Goal: Information Seeking & Learning: Learn about a topic

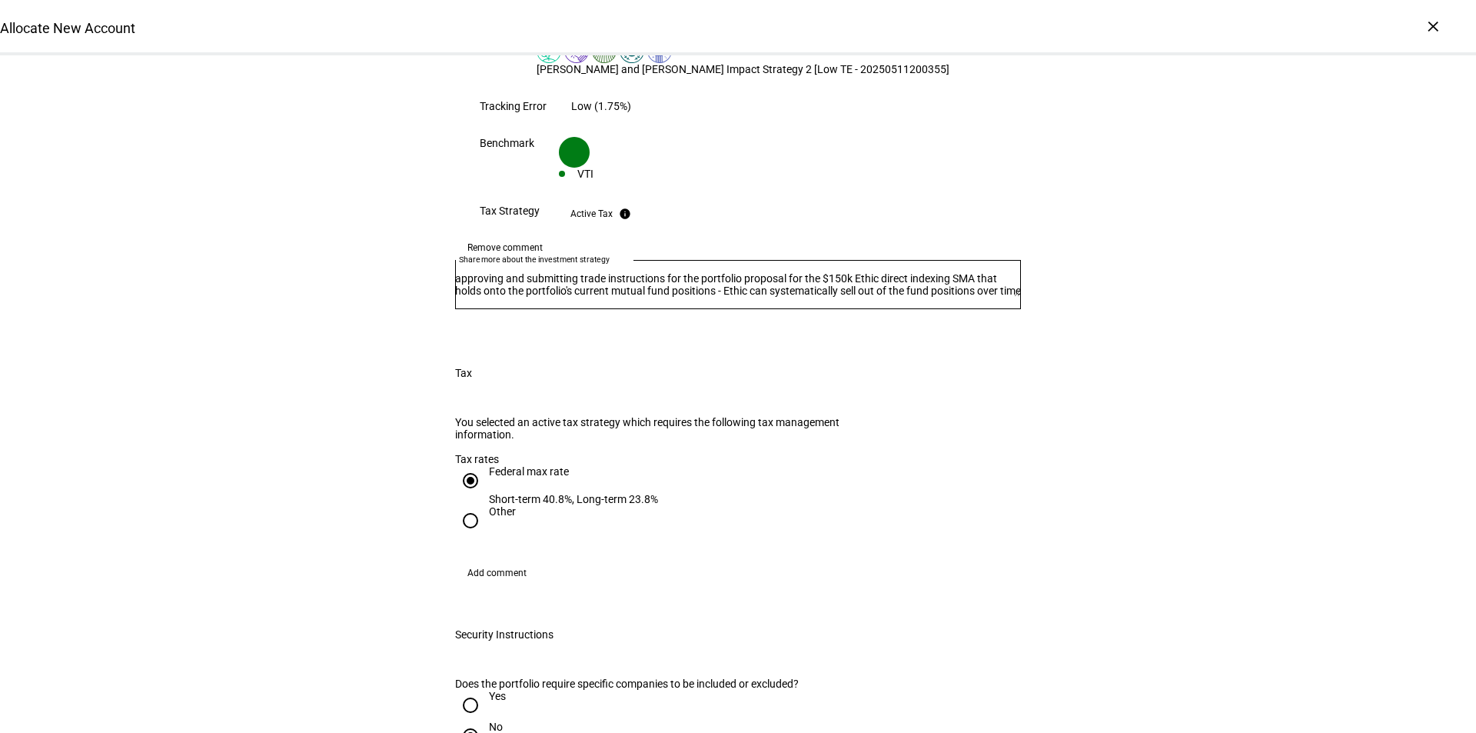
scroll to position [1384, 0]
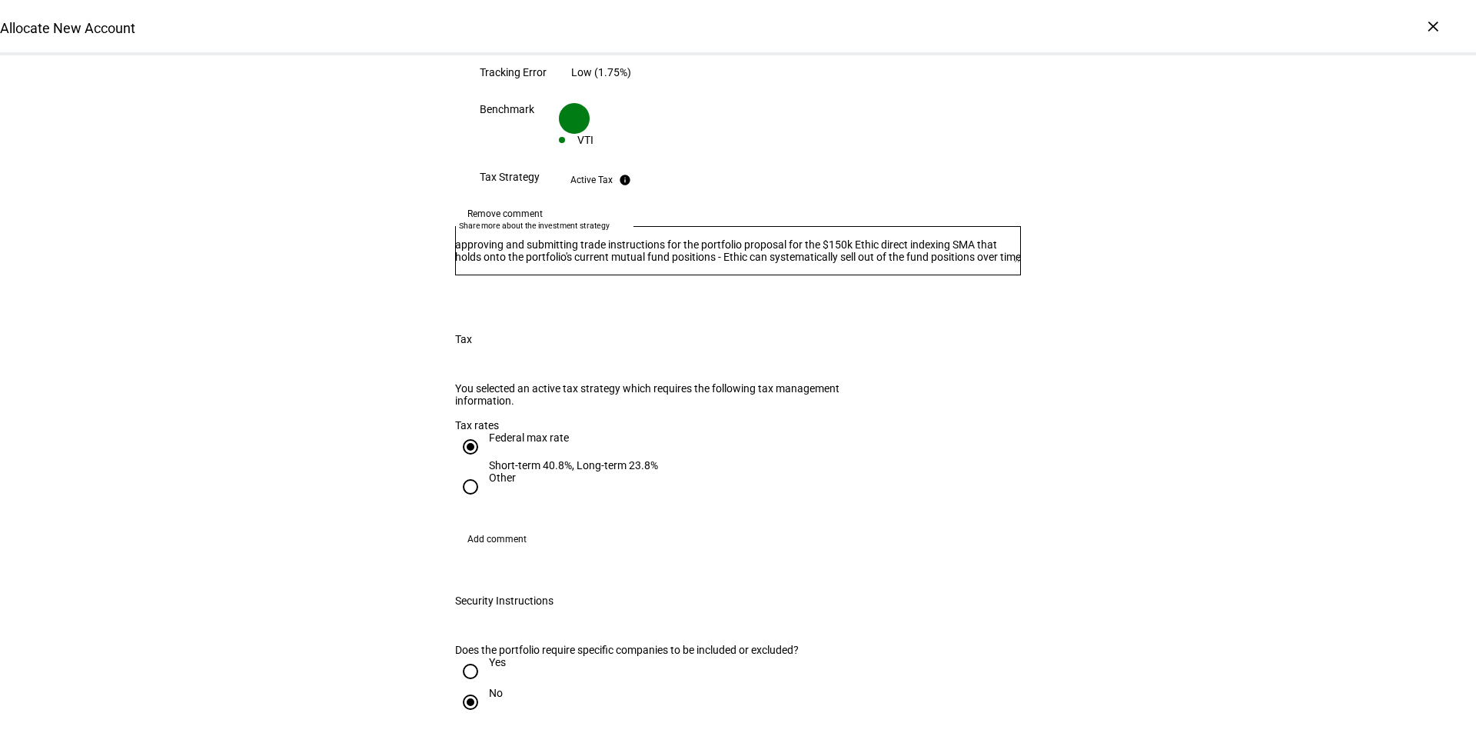
click at [460, 471] on input "Other" at bounding box center [470, 486] width 31 height 31
radio input "true"
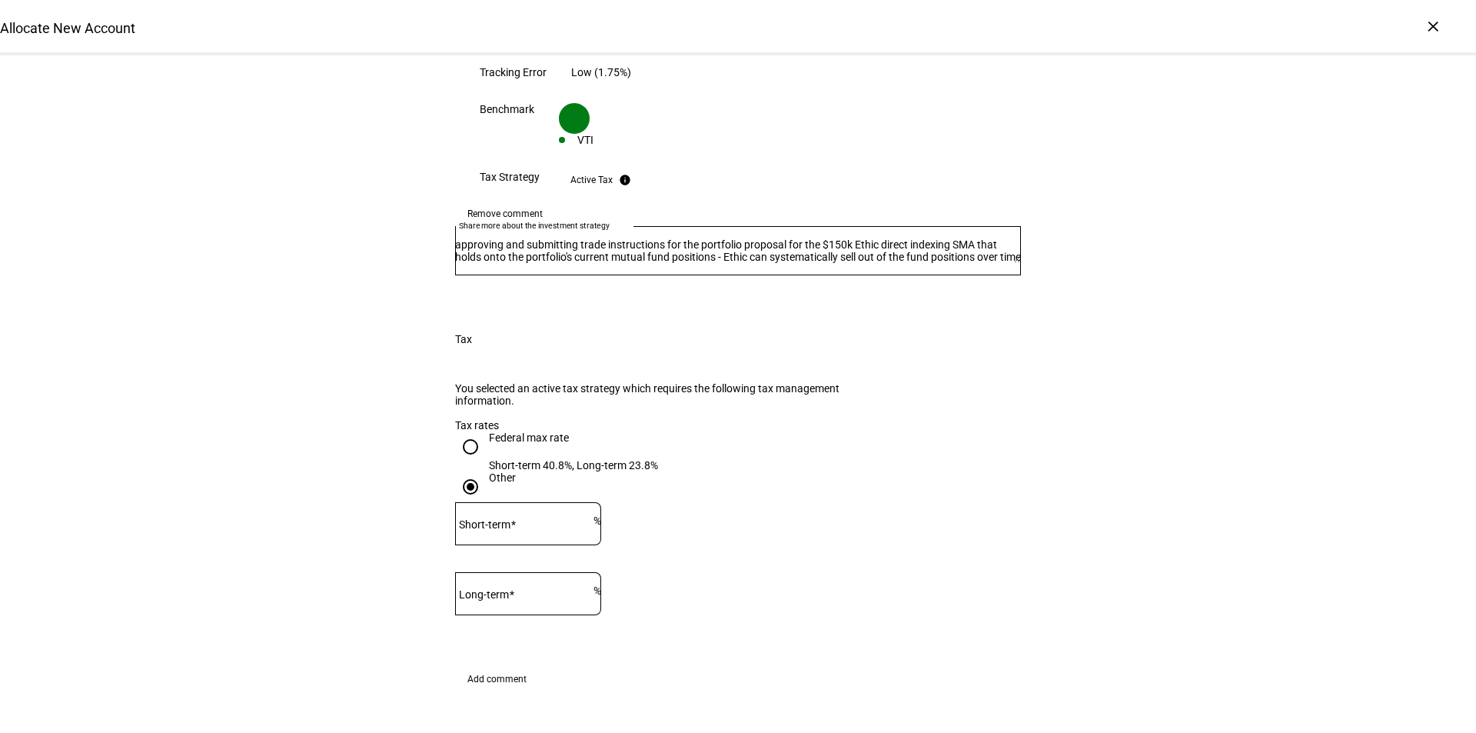
click at [567, 514] on input "Short-term" at bounding box center [524, 520] width 138 height 12
type input "29"
click at [509, 588] on mat-label "Long-term" at bounding box center [484, 594] width 50 height 12
click at [532, 584] on input "Long-term" at bounding box center [524, 590] width 138 height 12
type input "22"
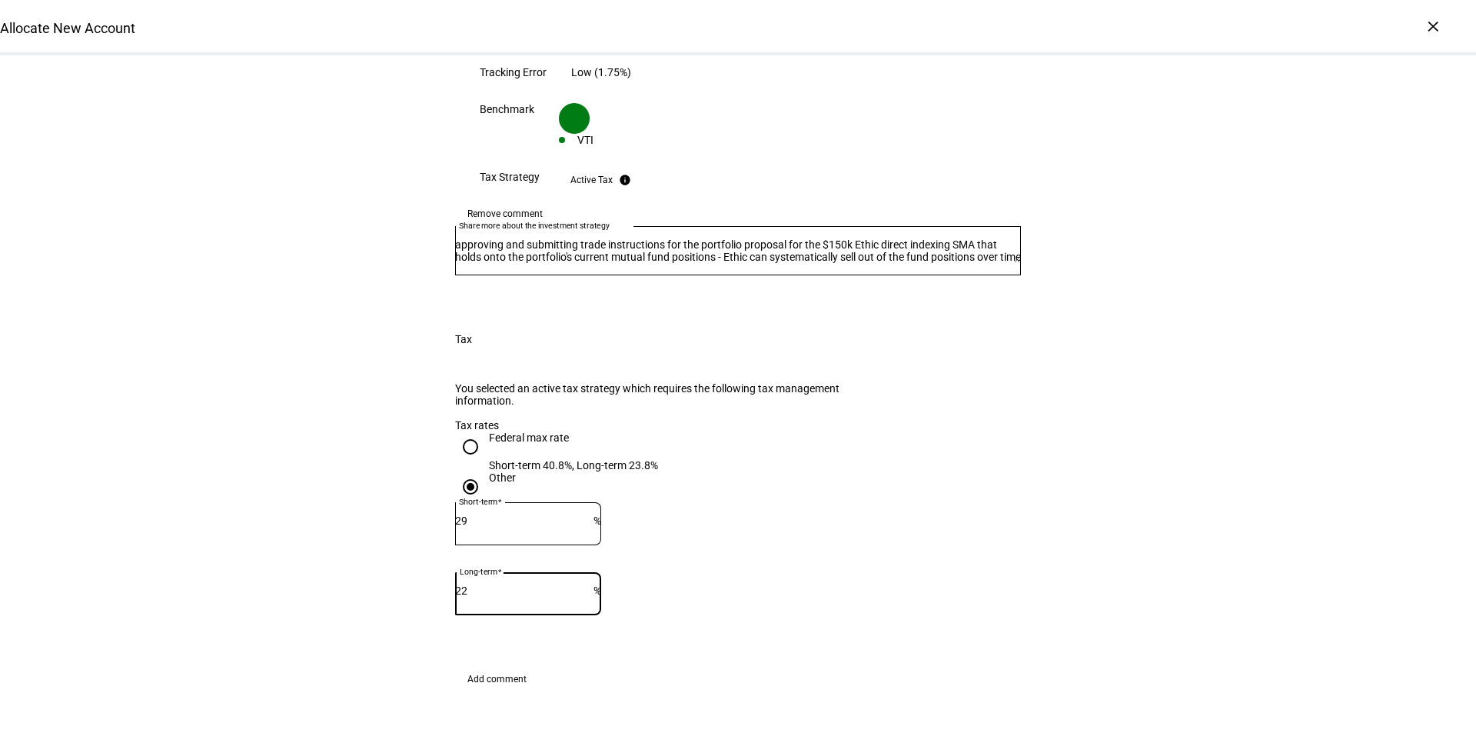
click at [740, 502] on eth-form-field-wrapper "Short-term 29 %" at bounding box center [738, 531] width 566 height 58
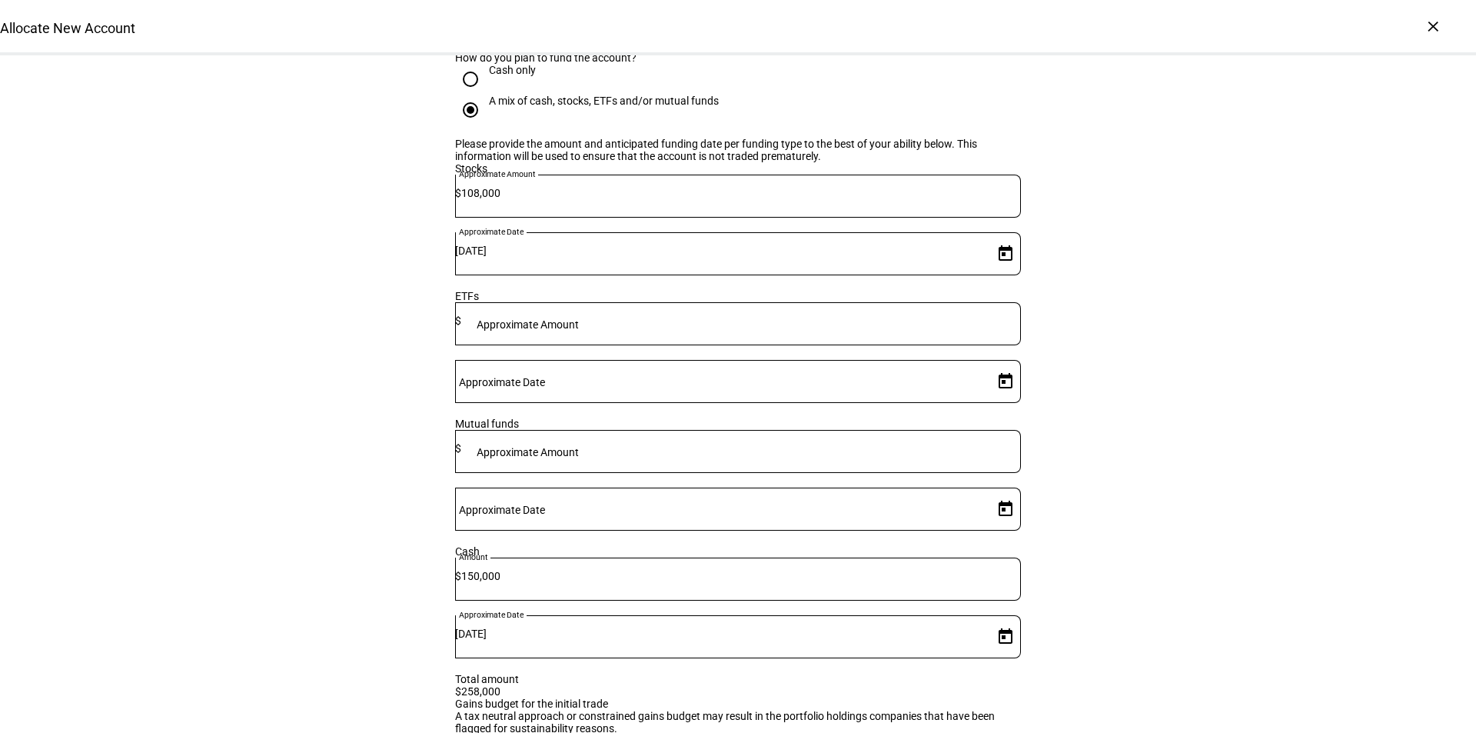
scroll to position [2383, 0]
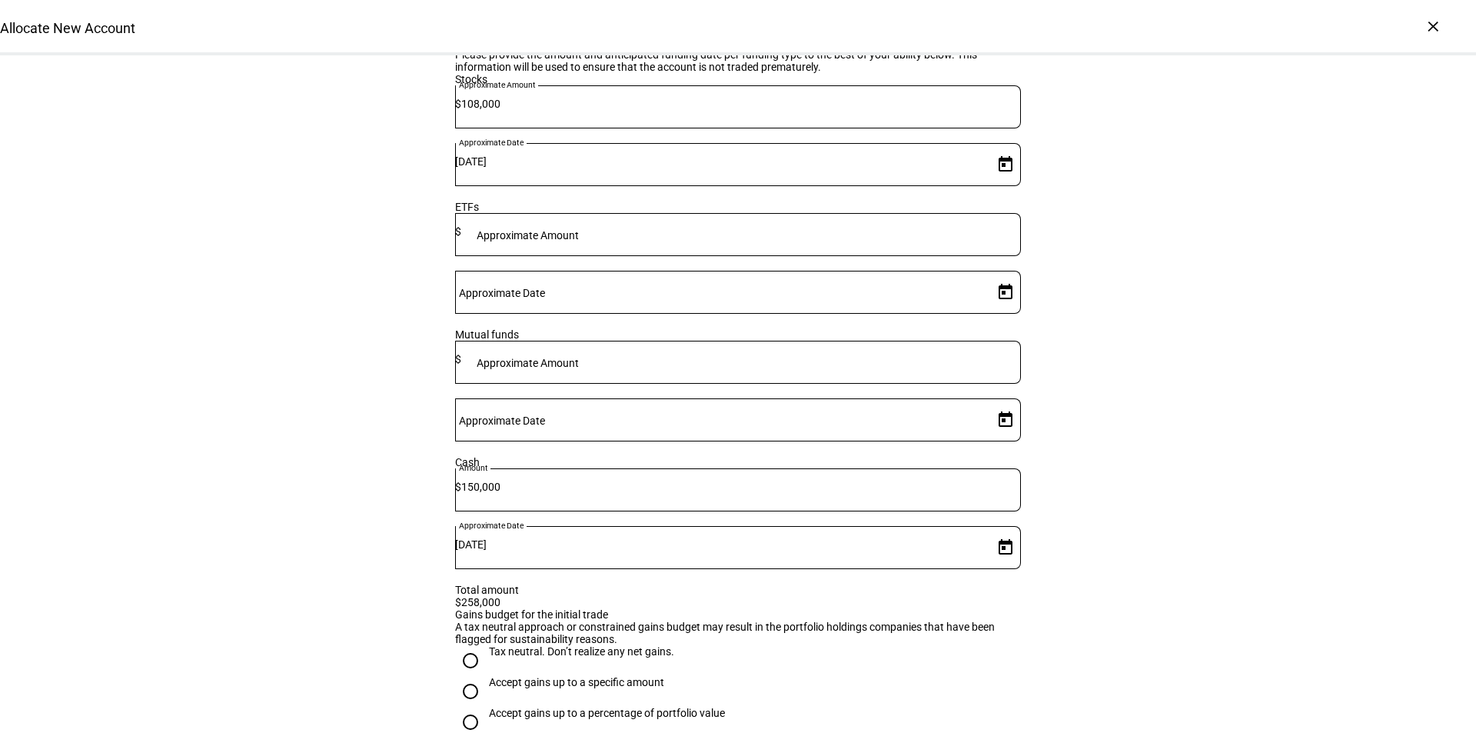
click at [466, 676] on input "Accept gains up to a specific amount" at bounding box center [470, 691] width 31 height 31
radio input "true"
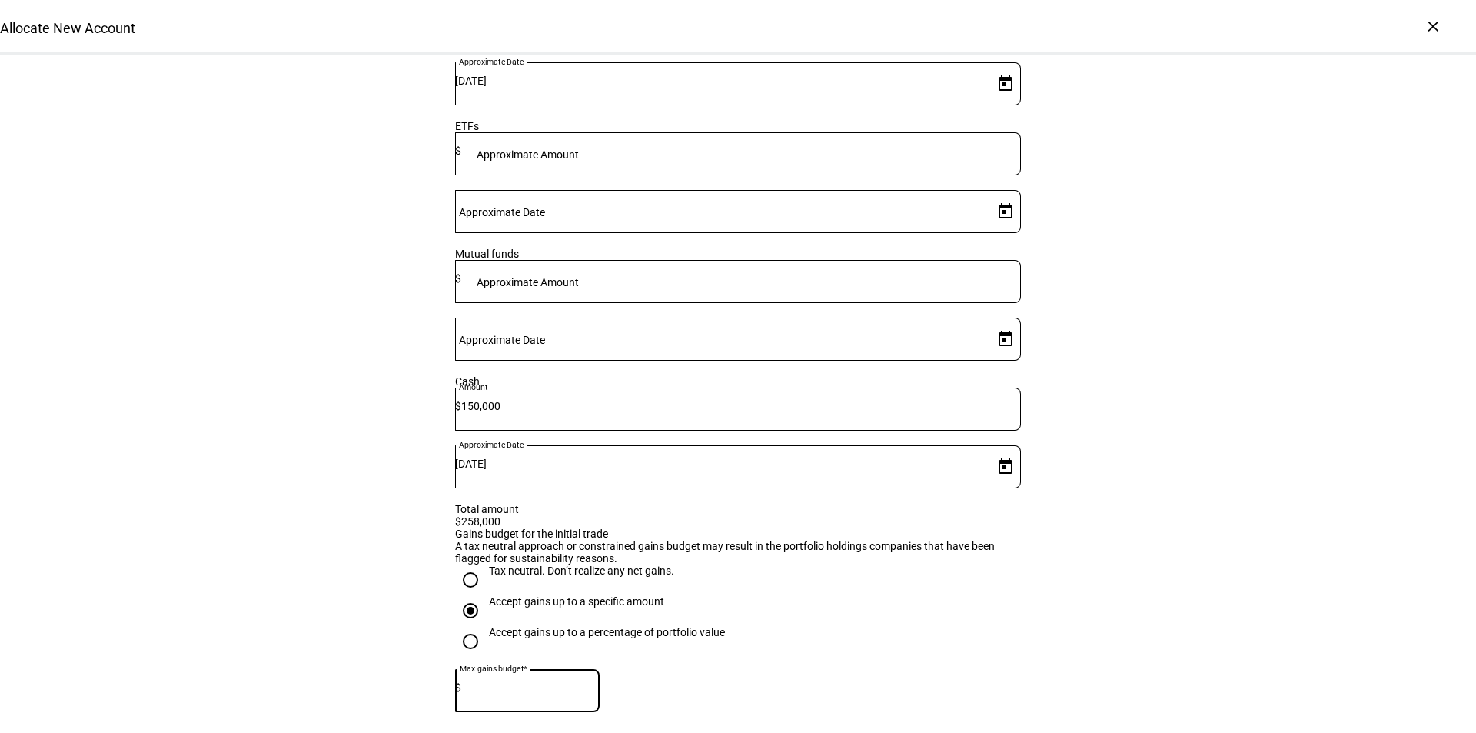
scroll to position [2537, 0]
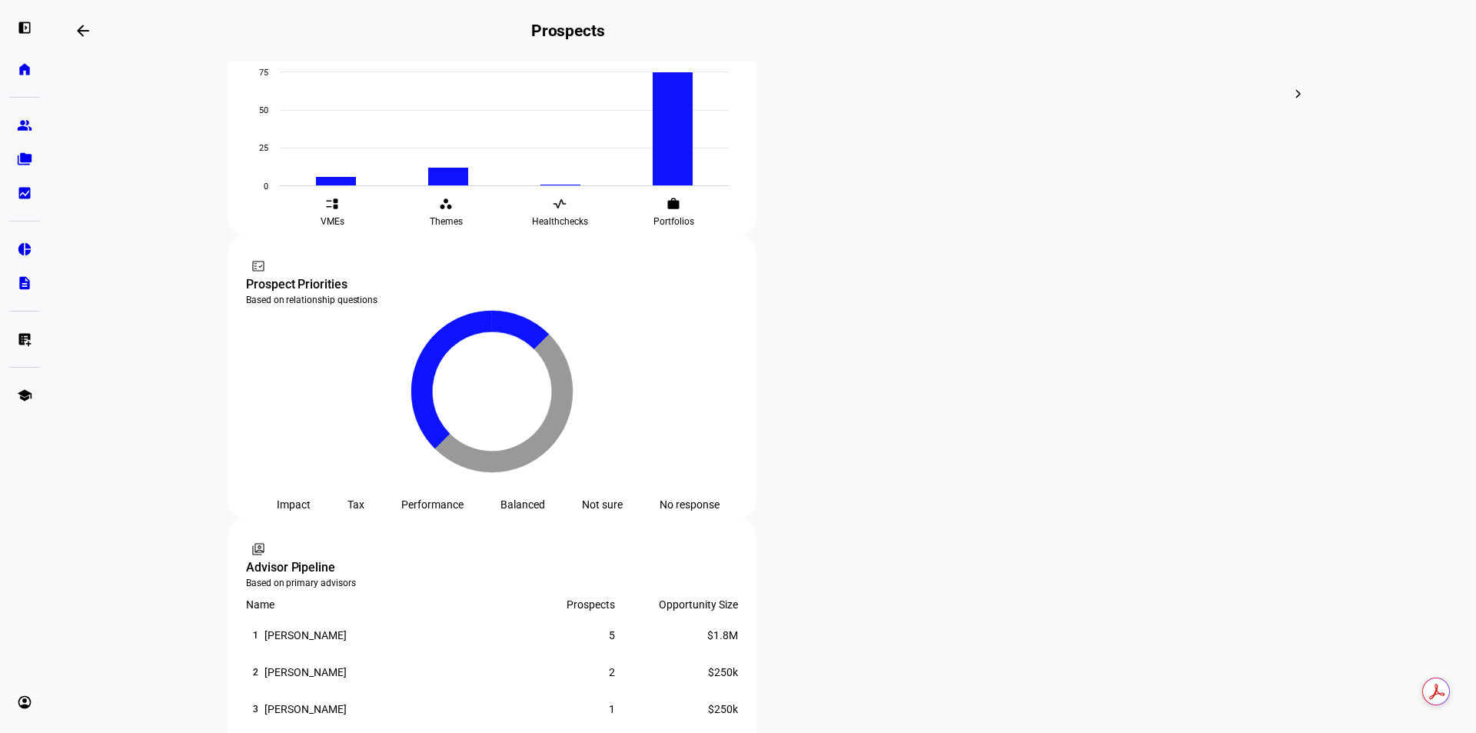
scroll to position [769, 0]
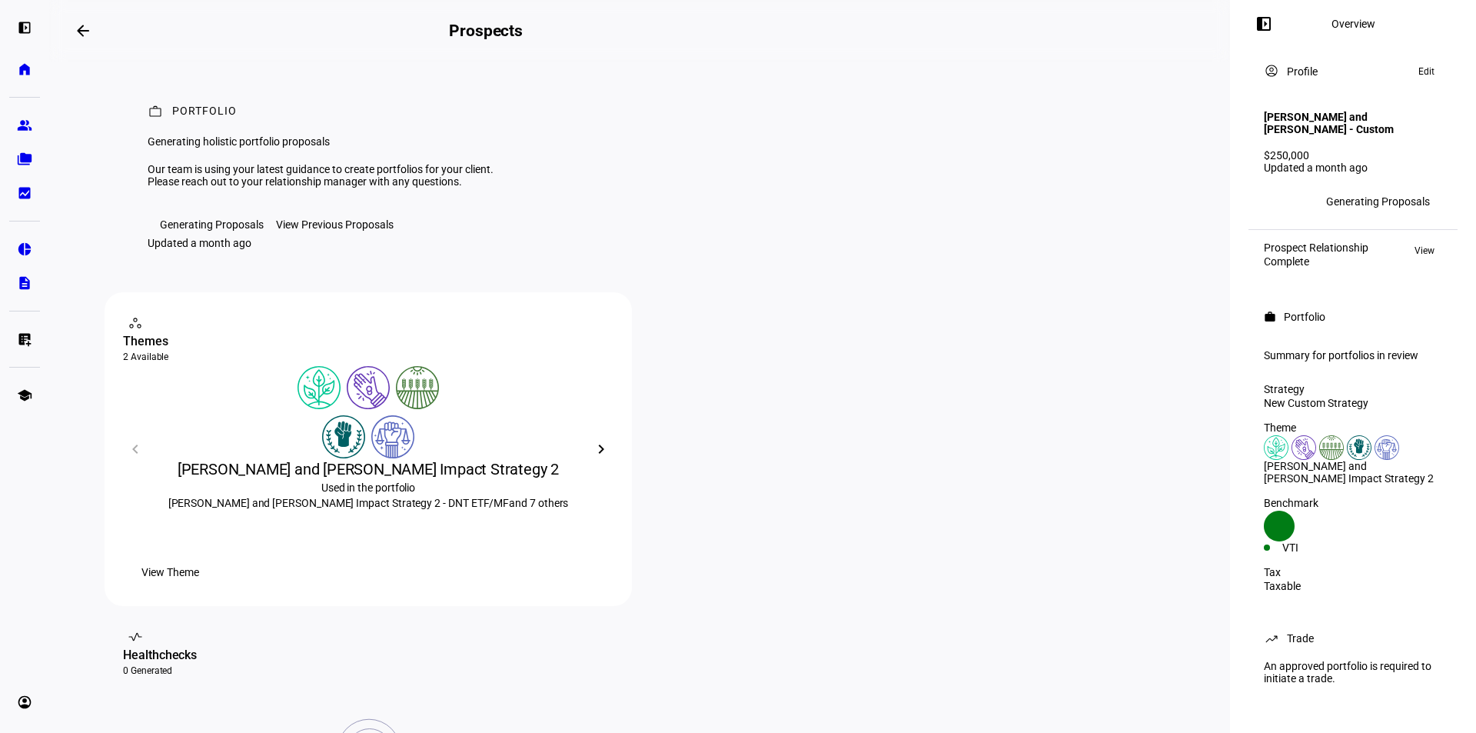
click at [92, 28] on mat-icon "arrow_backwards" at bounding box center [83, 31] width 18 height 18
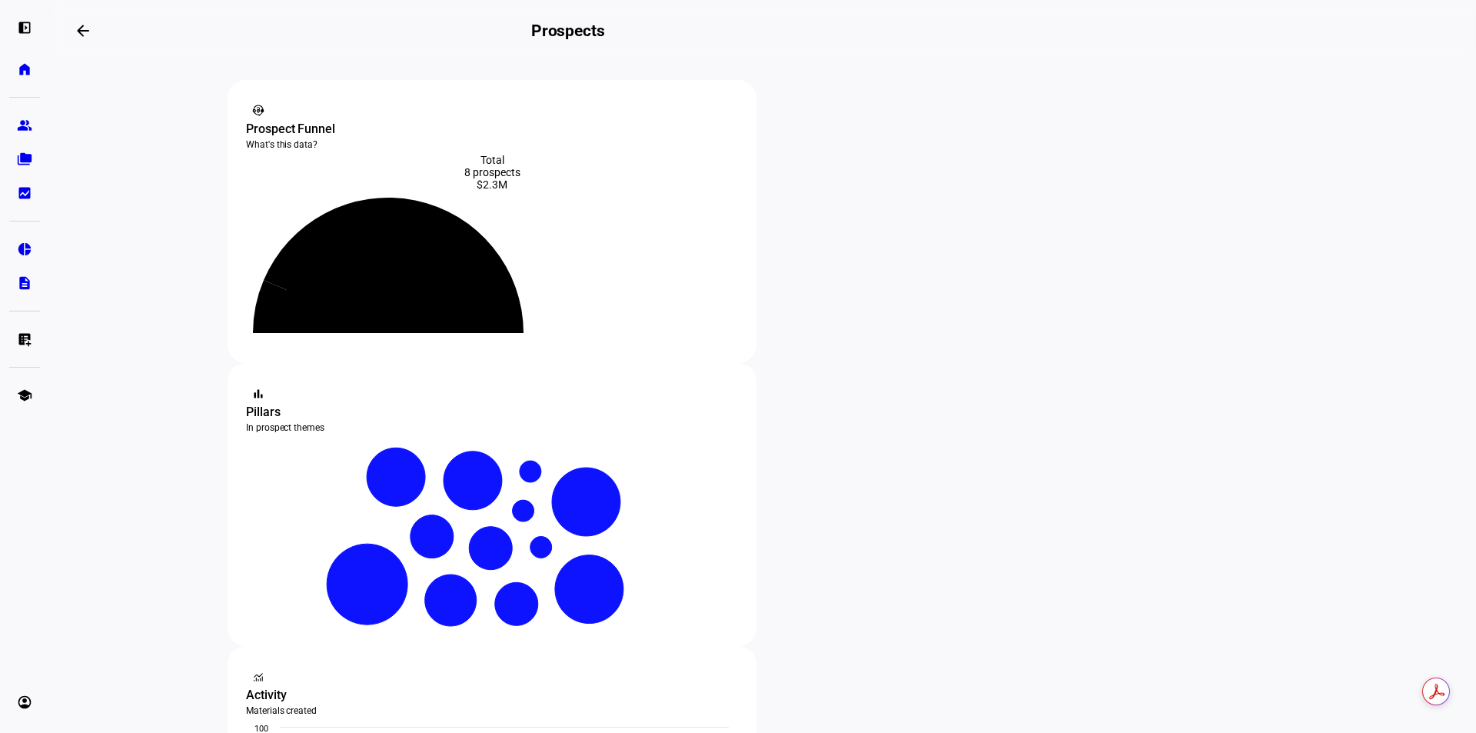
click at [253, 111] on mat-icon "contact_support" at bounding box center [258, 110] width 15 height 15
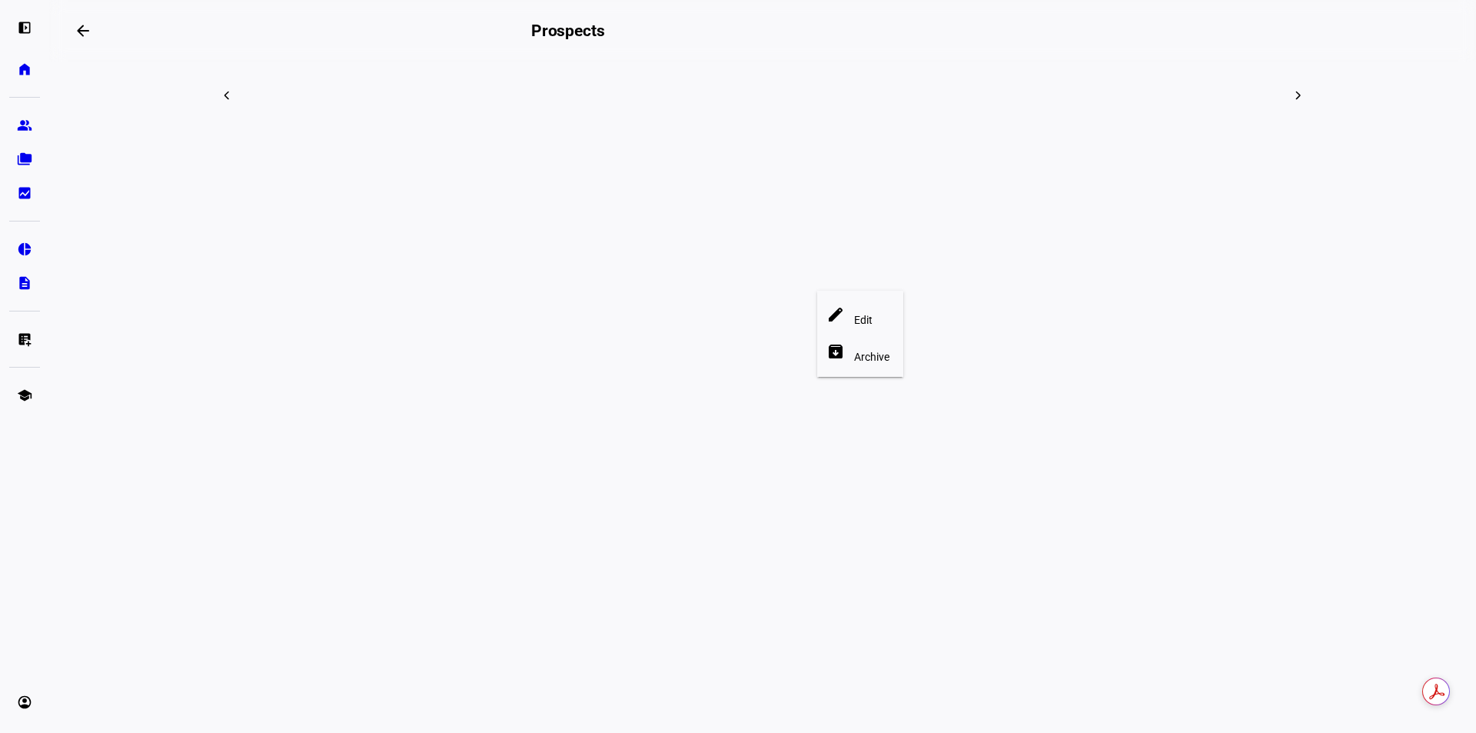
click at [921, 288] on div at bounding box center [738, 366] width 1476 height 733
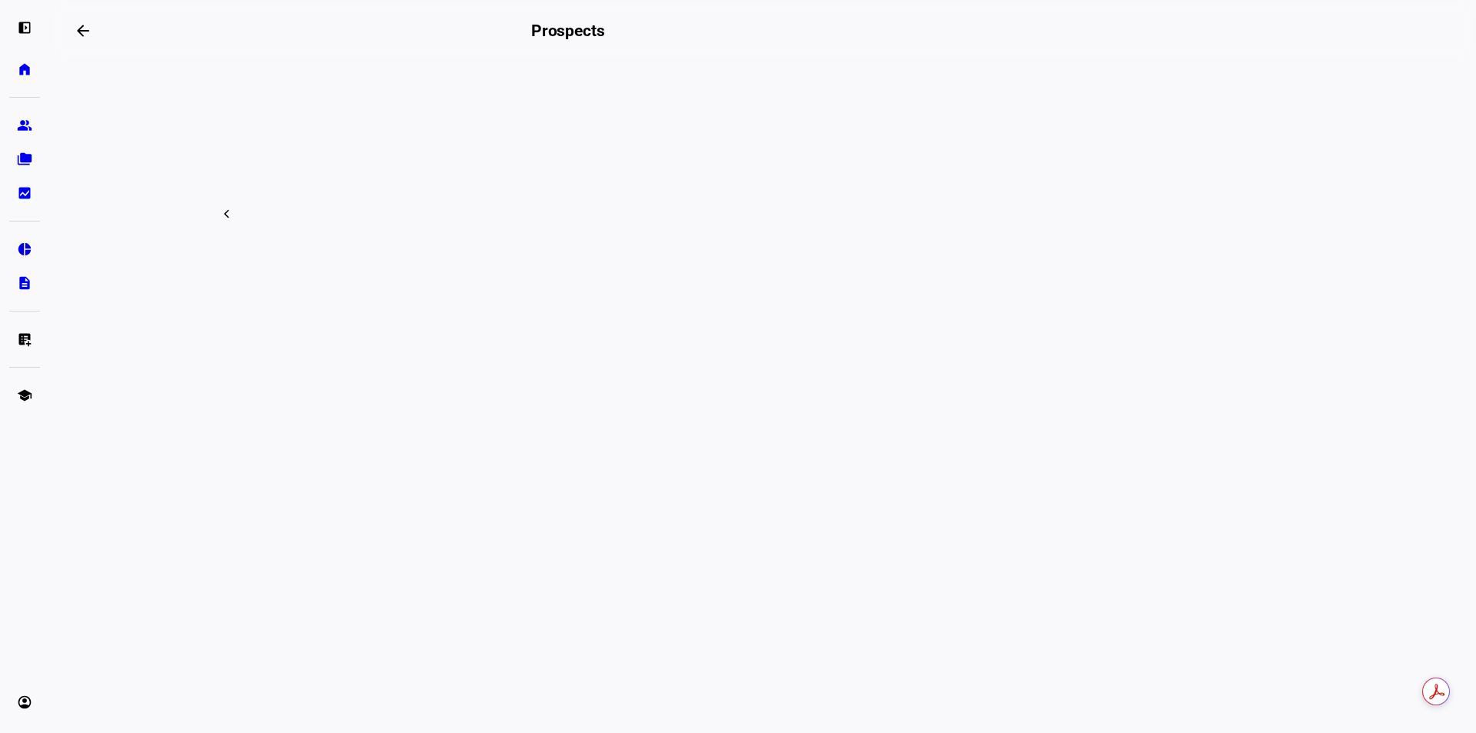
click at [1029, 461] on div at bounding box center [738, 366] width 1476 height 733
click at [605, 28] on h2 "Prospects" at bounding box center [568, 31] width 74 height 18
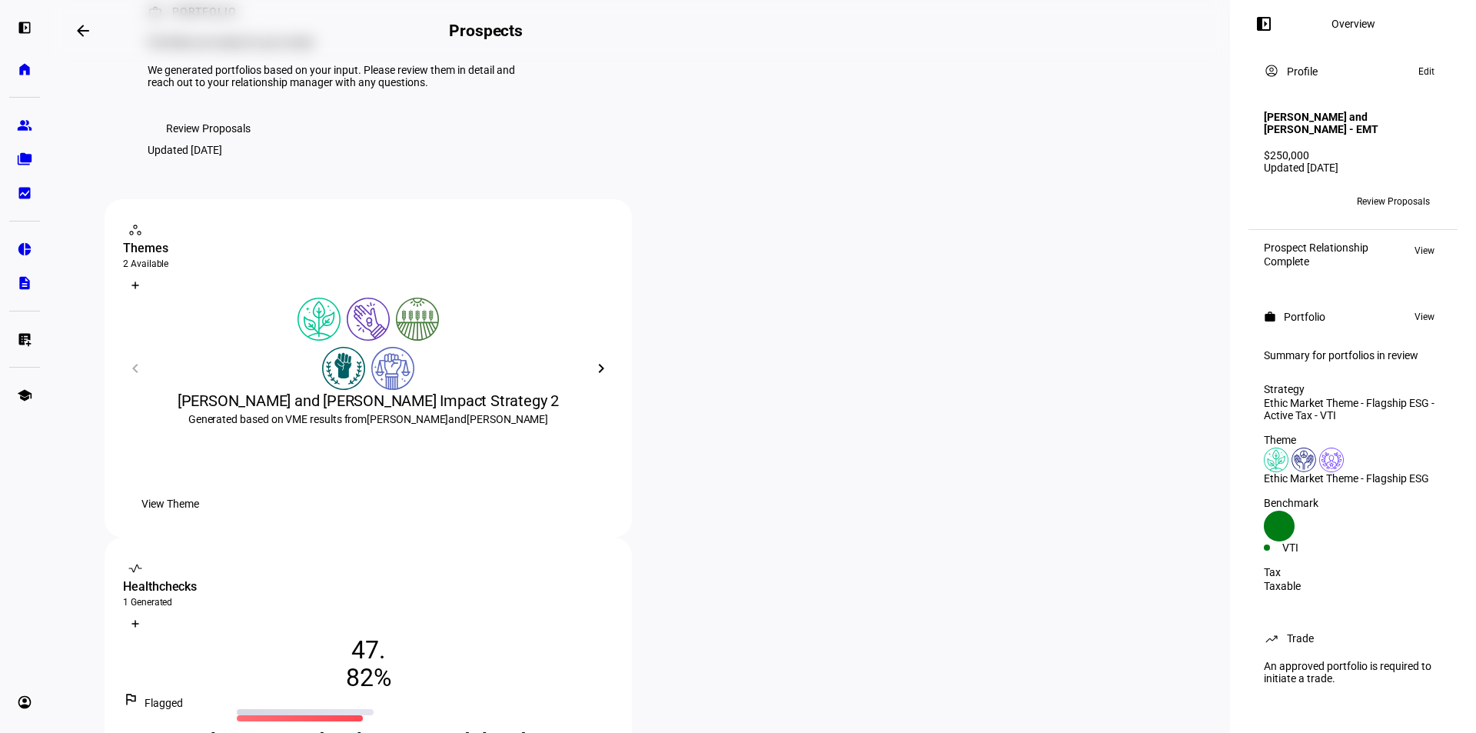
scroll to position [98, 0]
click at [594, 378] on mat-icon "chevron_right" at bounding box center [601, 369] width 18 height 18
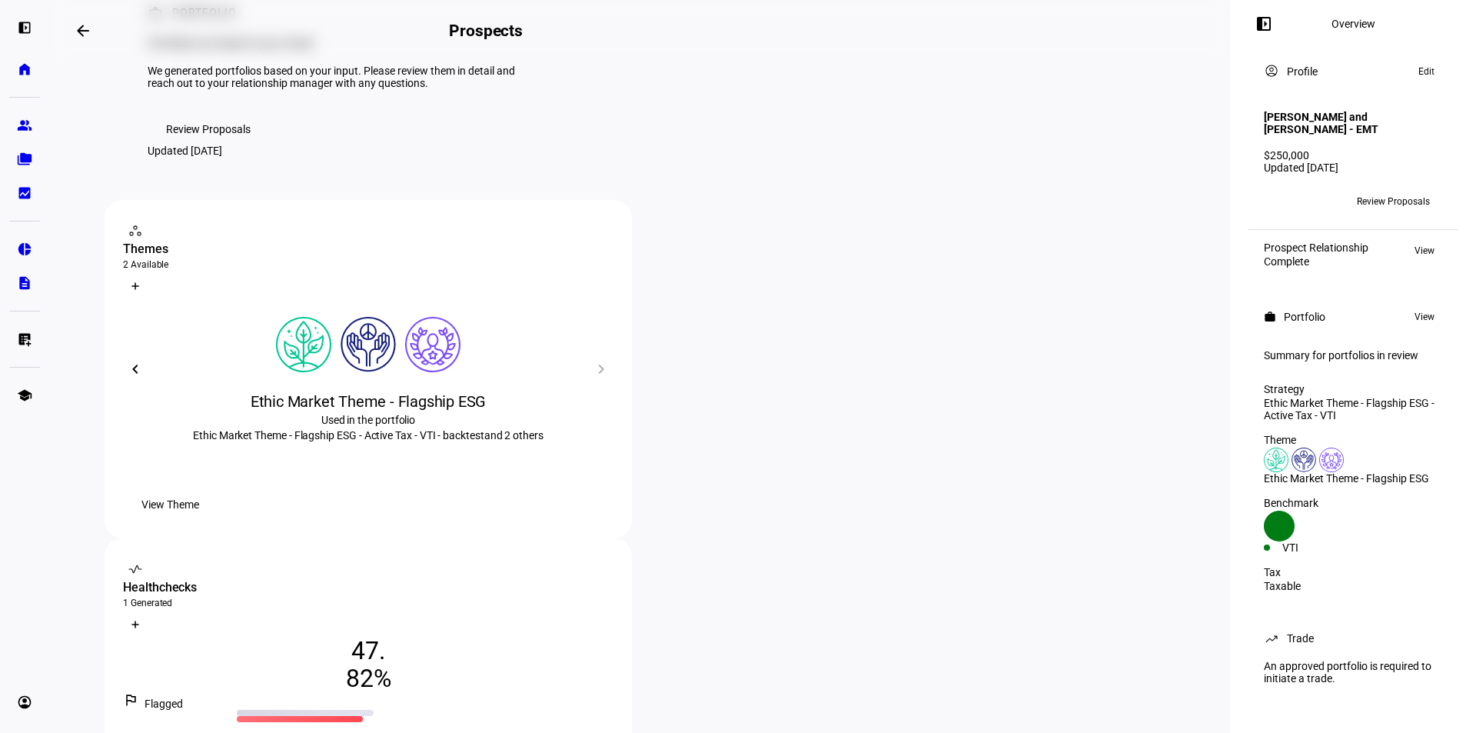
click at [594, 412] on div "Ethic Market Theme - Flagship ESG" at bounding box center [368, 402] width 491 height 22
click at [135, 378] on mat-icon "chevron_left" at bounding box center [135, 369] width 18 height 18
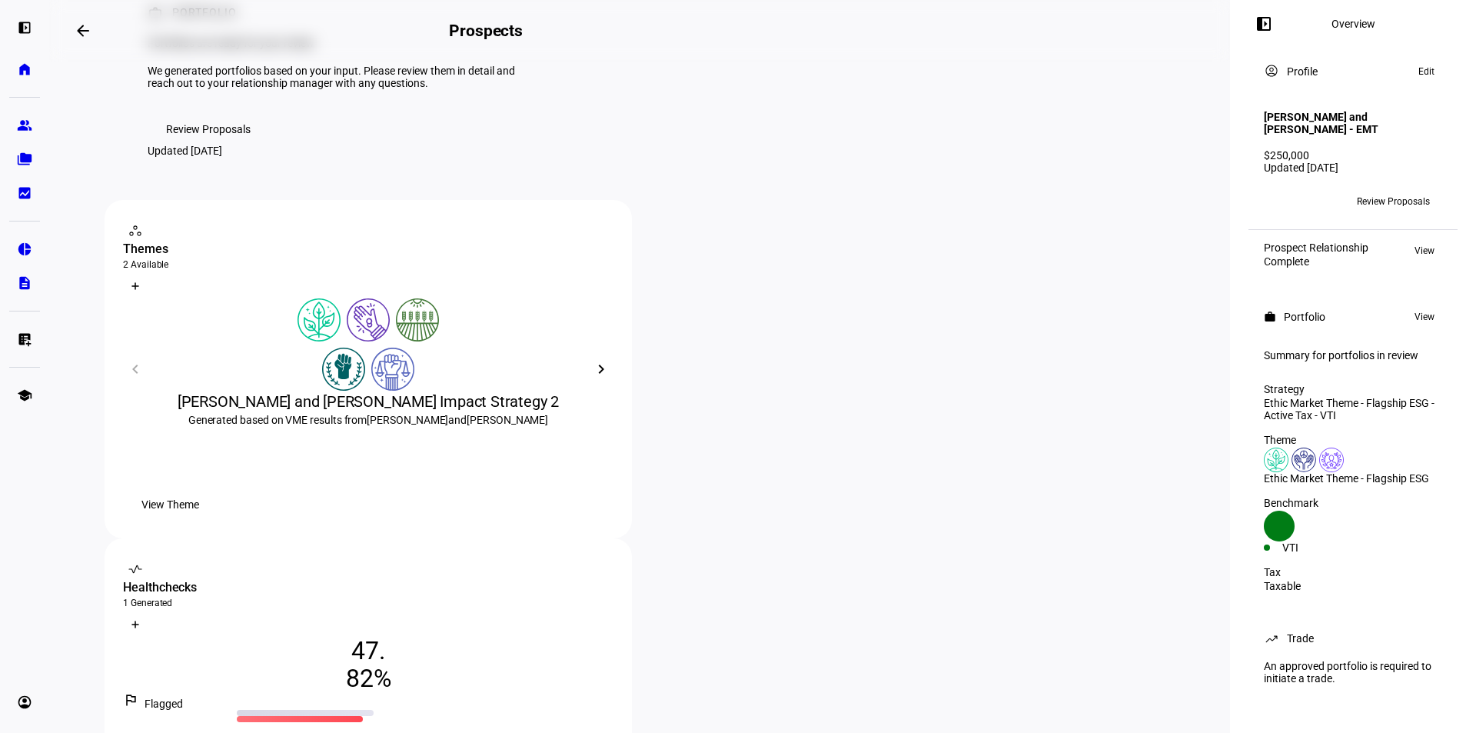
click at [596, 378] on mat-icon "chevron_right" at bounding box center [601, 369] width 18 height 18
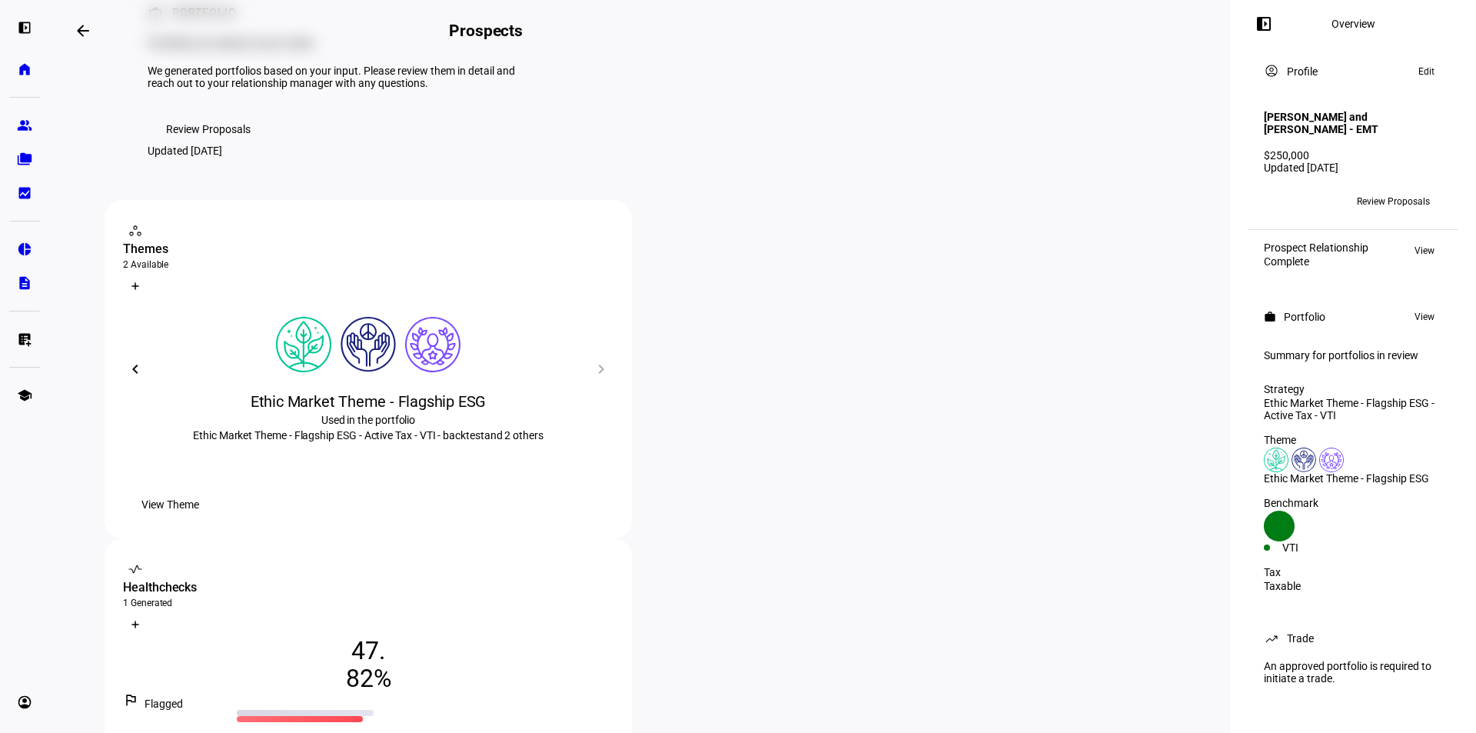
click at [199, 520] on span "View Theme" at bounding box center [170, 504] width 58 height 31
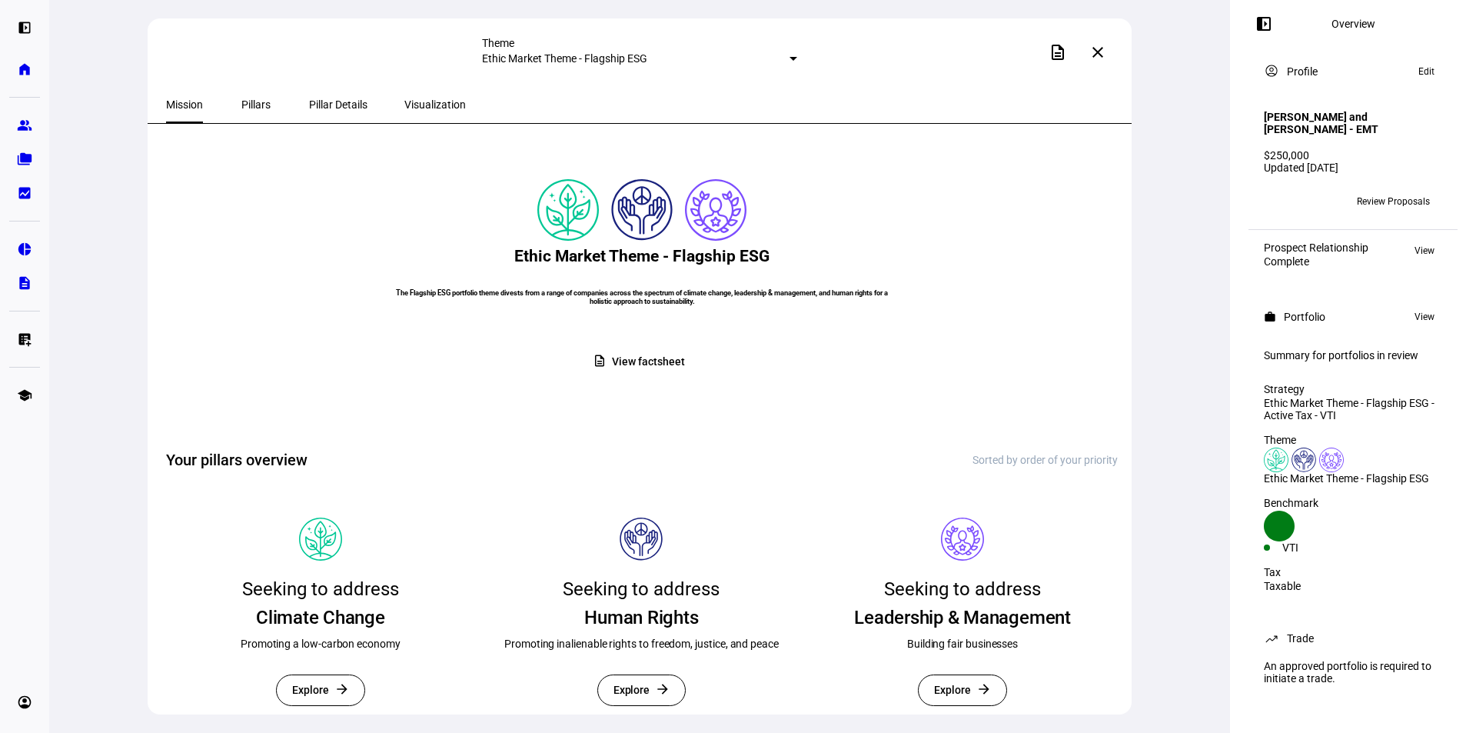
click at [1101, 53] on mat-icon "close" at bounding box center [1098, 52] width 18 height 18
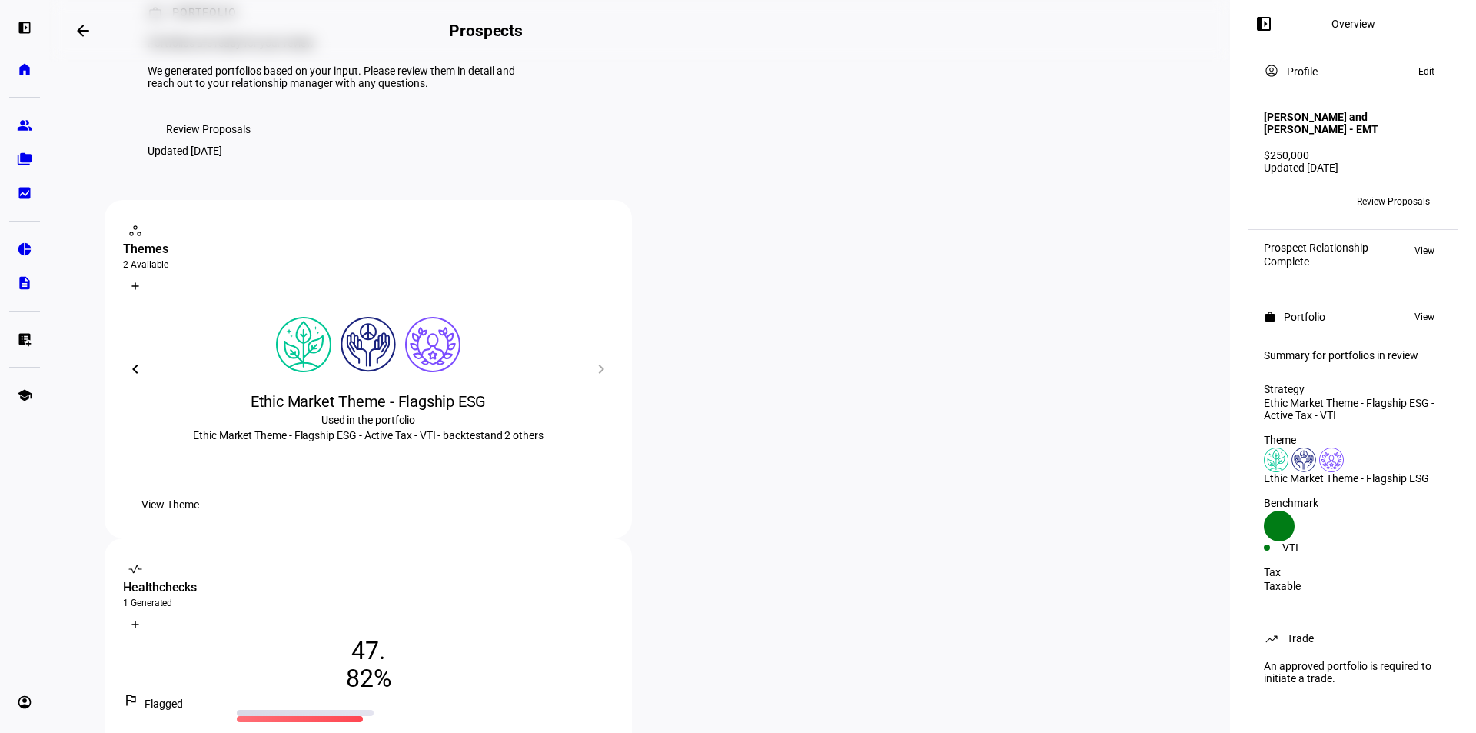
click at [1419, 313] on span "View" at bounding box center [1425, 317] width 20 height 18
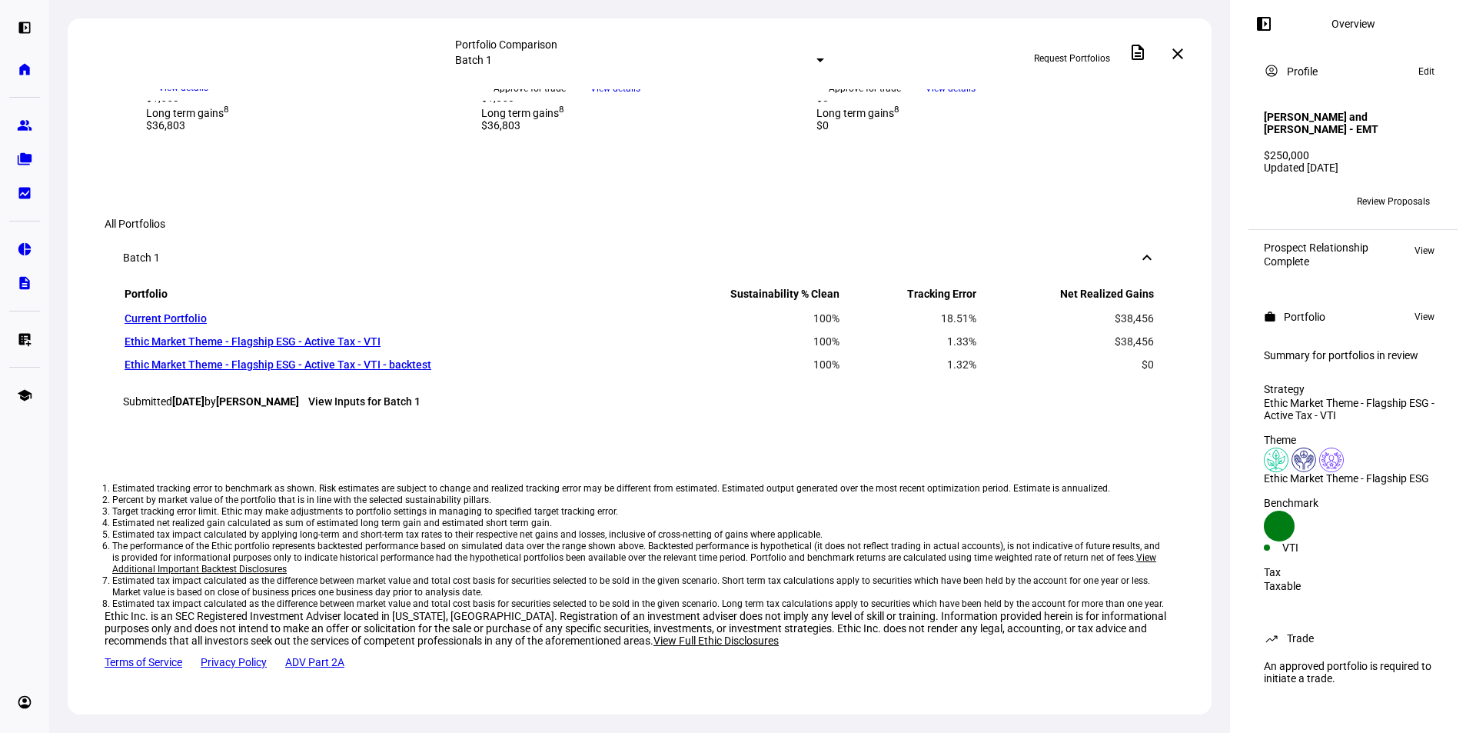
scroll to position [1615, 0]
click at [378, 407] on link "View Inputs for Batch 1" at bounding box center [364, 401] width 112 height 12
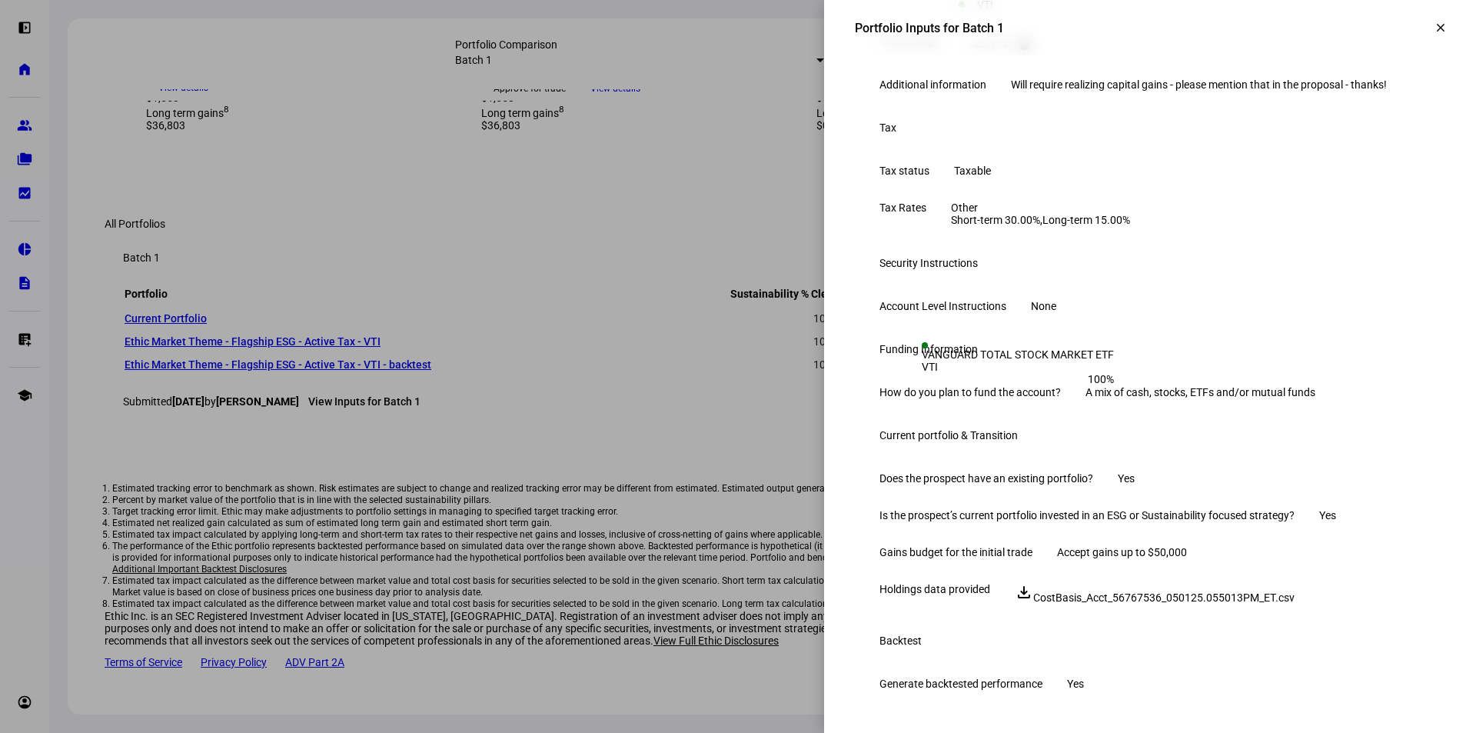
scroll to position [588, 0]
click at [1434, 27] on mat-icon "clear" at bounding box center [1441, 28] width 14 height 14
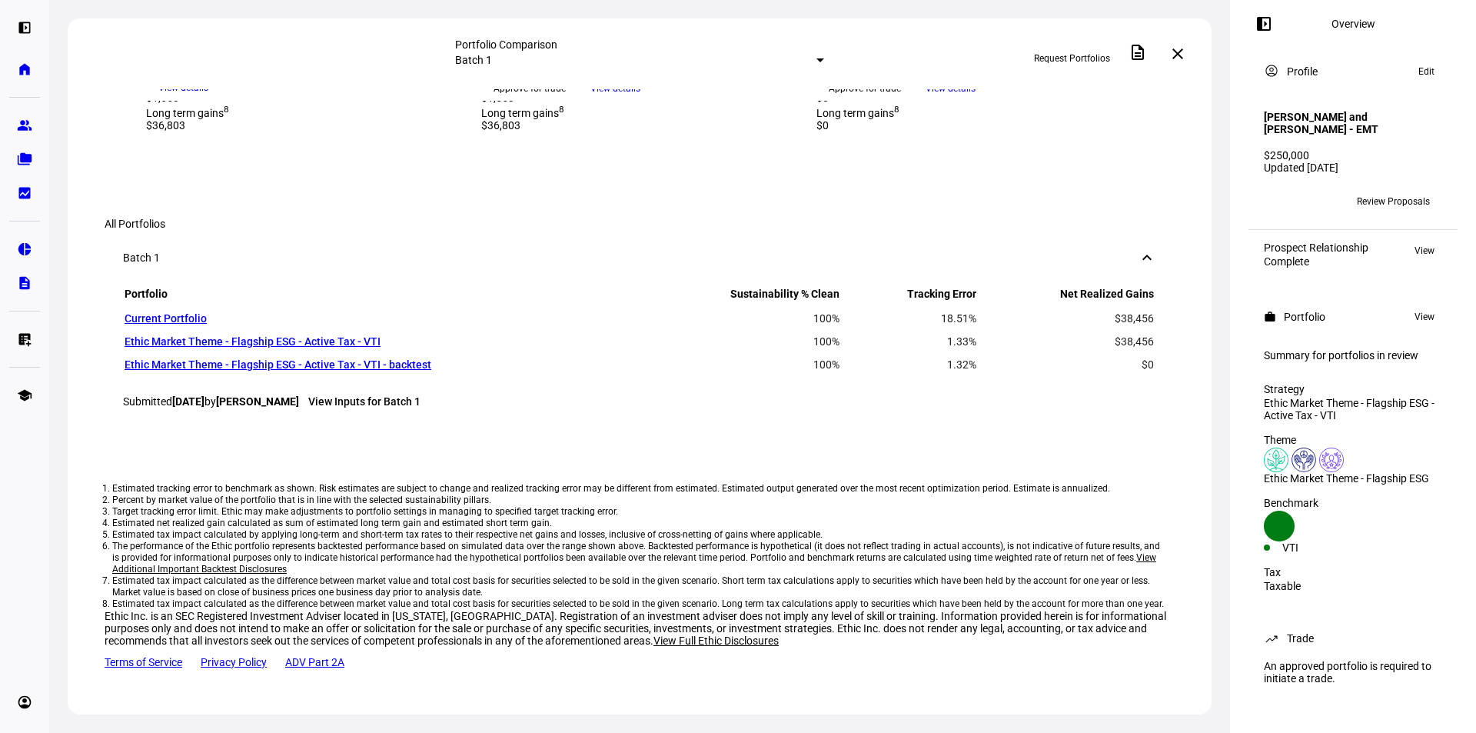
scroll to position [1538, 0]
click at [175, 324] on link "Current Portfolio" at bounding box center [166, 318] width 82 height 12
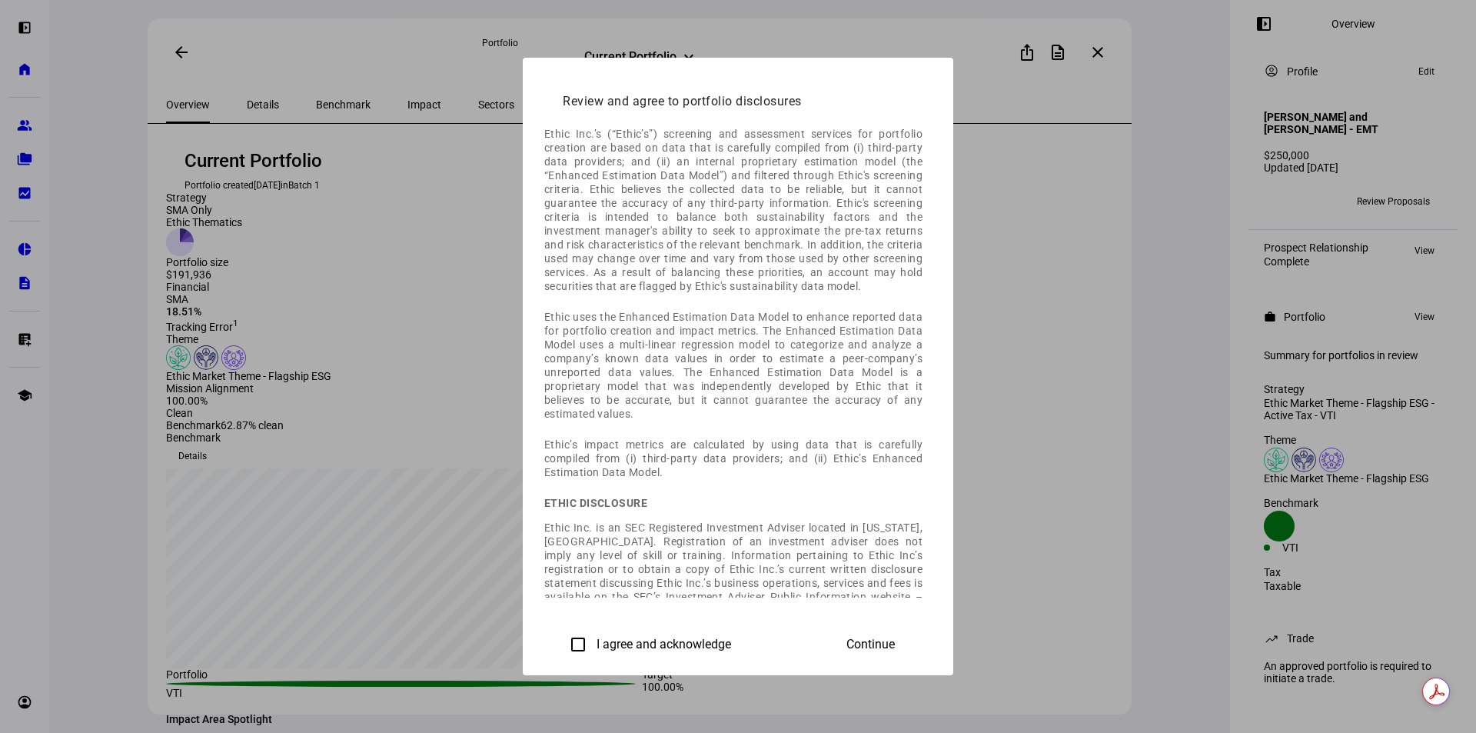
scroll to position [94, 0]
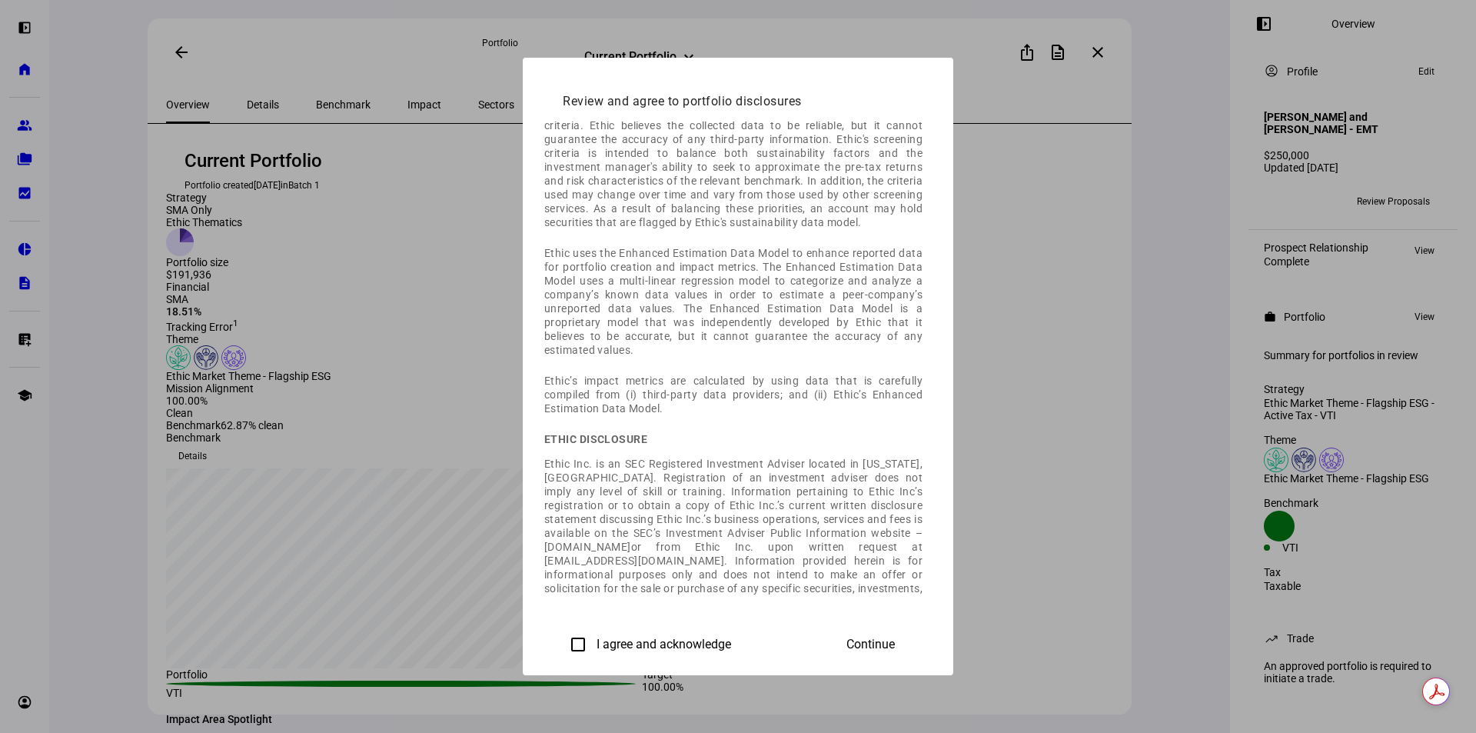
click at [1208, 496] on div at bounding box center [738, 366] width 1476 height 733
click at [544, 81] on h2 "Review and agree to portfolio disclosures" at bounding box center [738, 95] width 388 height 51
click at [523, 58] on div "Review and agree to portfolio disclosures Sustainability data disclosures Ethic…" at bounding box center [738, 366] width 431 height 617
drag, startPoint x: 607, startPoint y: 64, endPoint x: 817, endPoint y: 65, distance: 209.1
click at [817, 65] on div "Review and agree to portfolio disclosures Sustainability data disclosures Ethic…" at bounding box center [738, 366] width 431 height 617
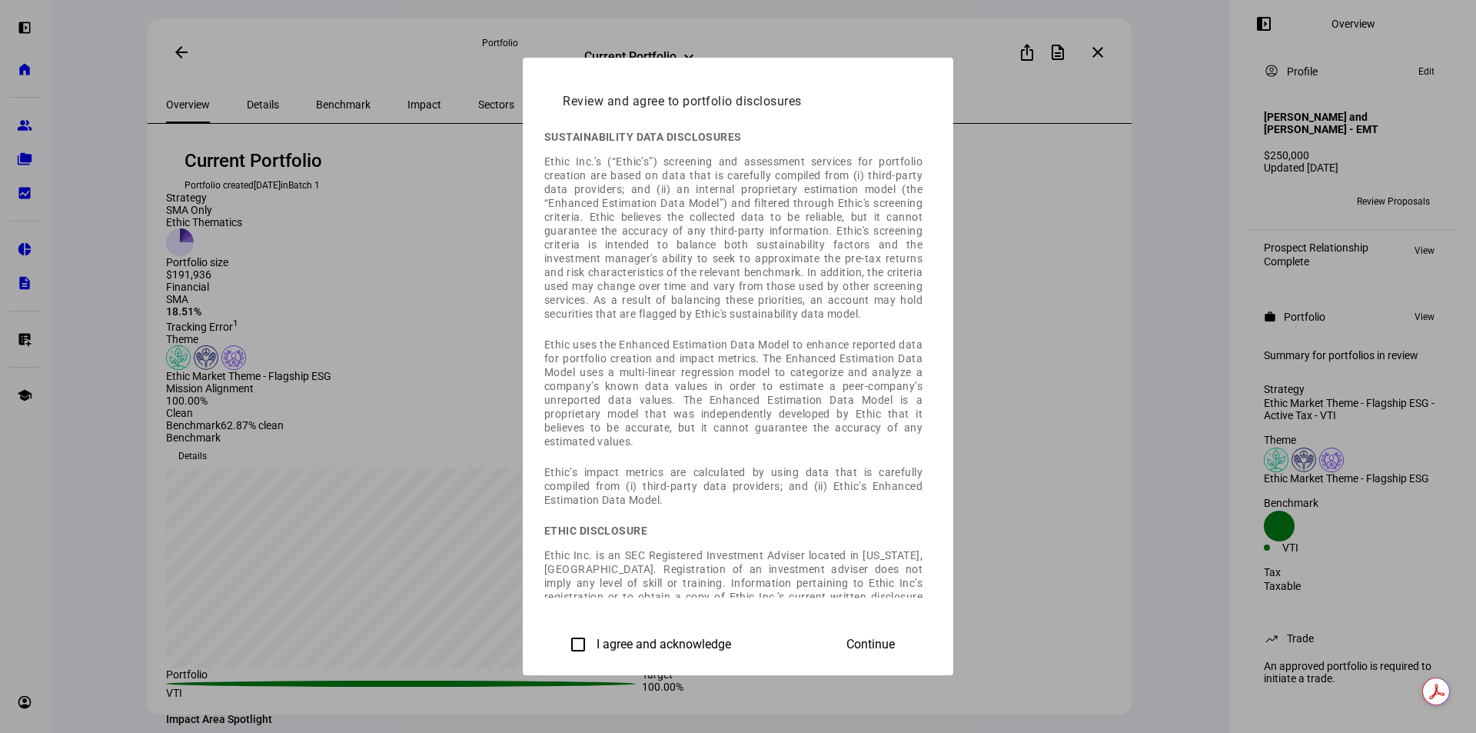
scroll to position [0, 0]
click at [523, 78] on div "Review and agree to portfolio disclosures Sustainability data disclosures Ethic…" at bounding box center [738, 366] width 431 height 617
click at [183, 57] on div at bounding box center [738, 366] width 1476 height 733
click at [265, 55] on div at bounding box center [738, 366] width 1476 height 733
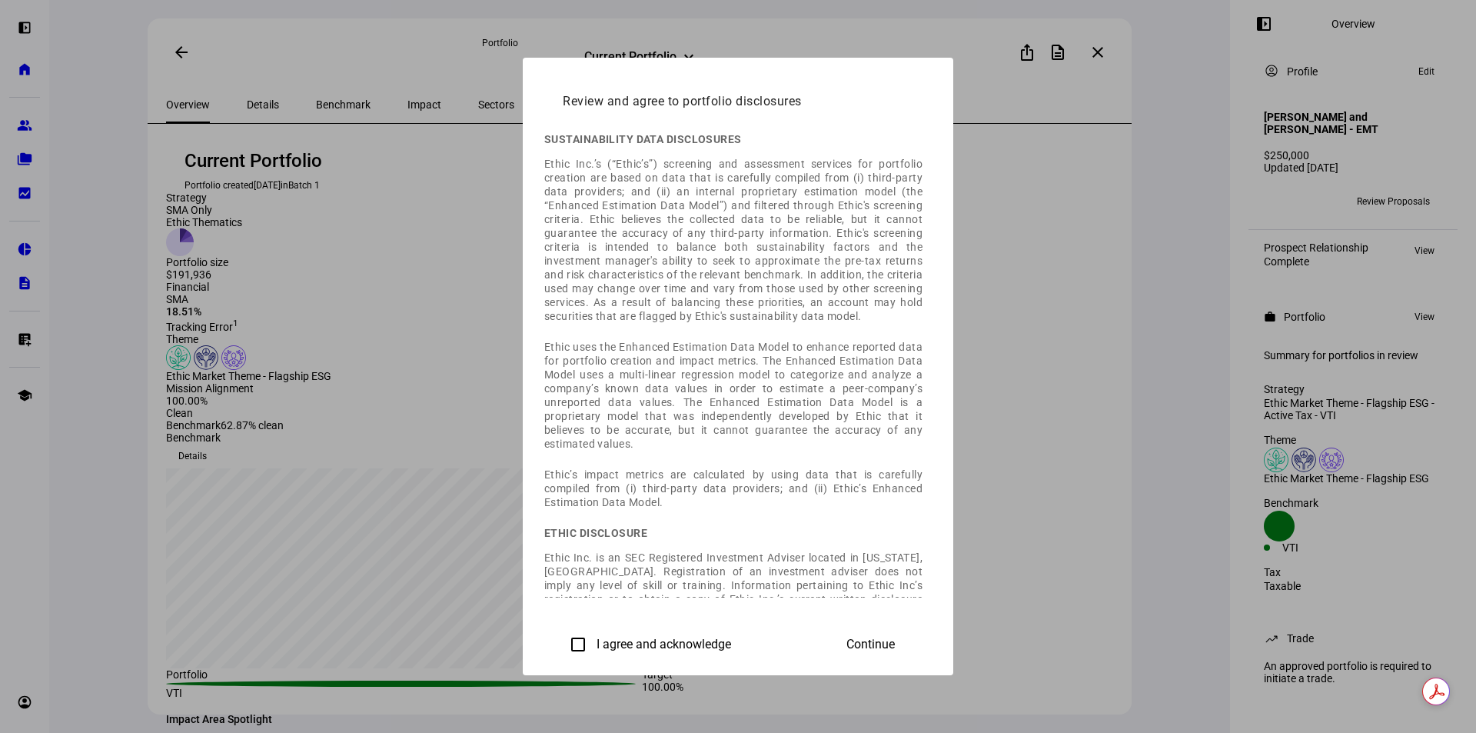
drag, startPoint x: 388, startPoint y: 640, endPoint x: 459, endPoint y: 640, distance: 70.7
click at [563, 640] on input "I agree and acknowledge" at bounding box center [578, 644] width 31 height 31
checkbox input "true"
click at [895, 640] on span "Continue" at bounding box center [871, 644] width 48 height 14
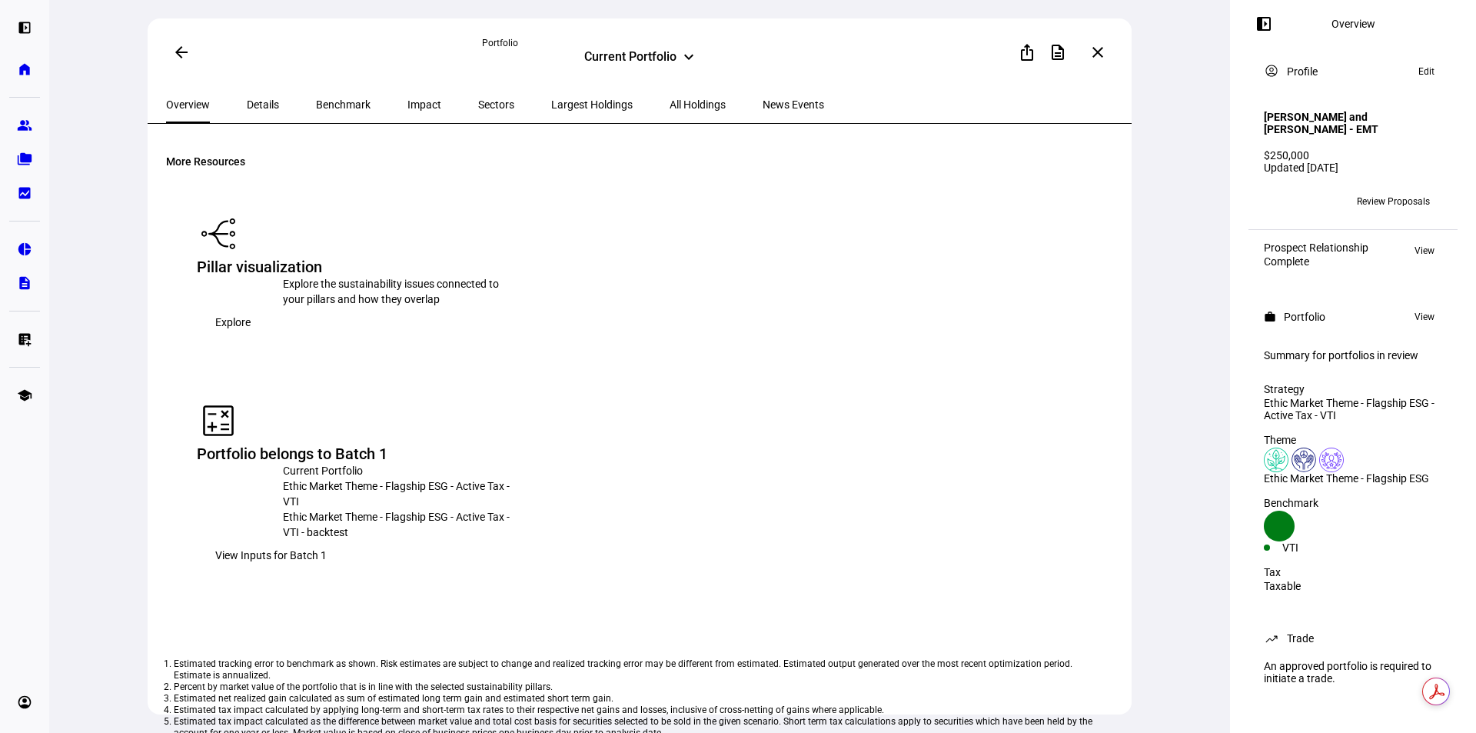
scroll to position [2237, 0]
click at [327, 537] on span "View Inputs for Batch 1" at bounding box center [270, 552] width 111 height 31
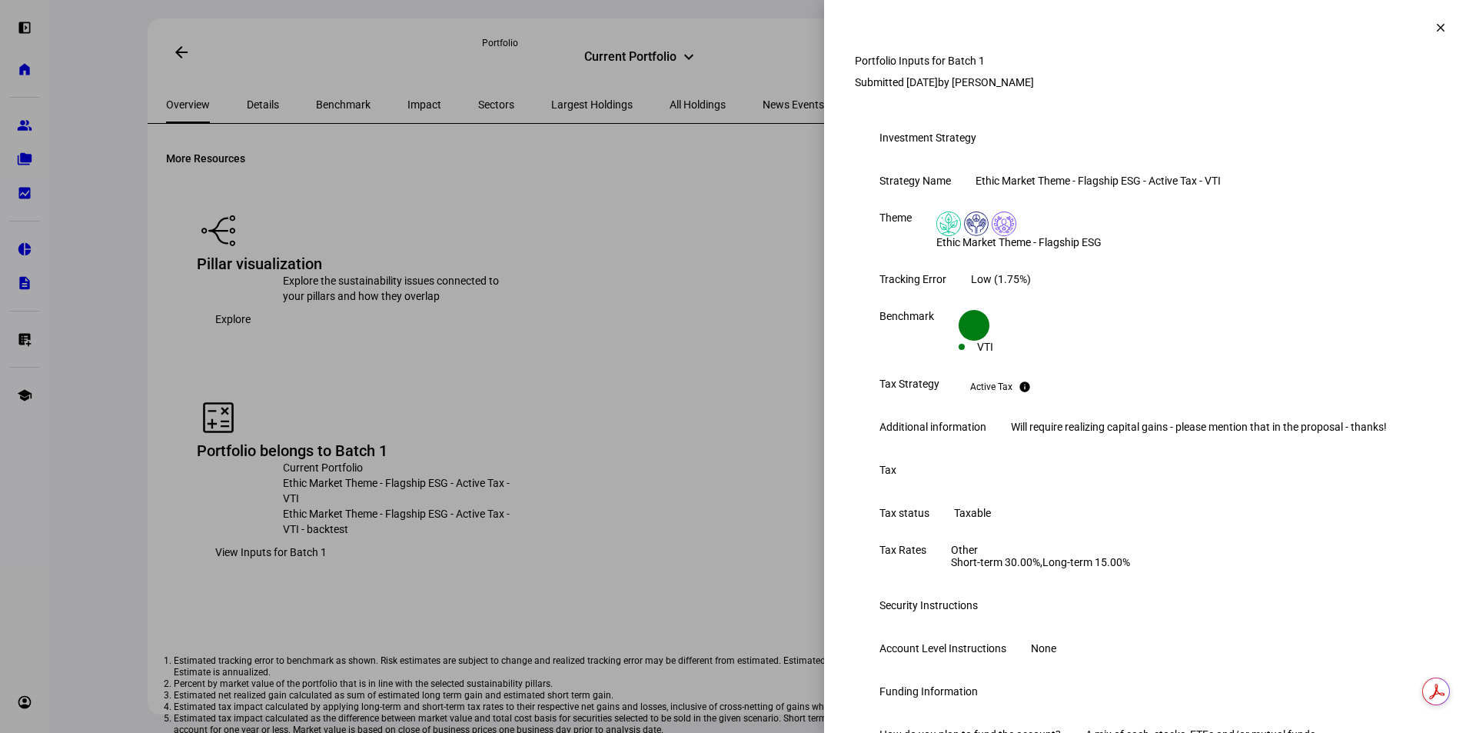
scroll to position [0, 0]
click at [1434, 29] on mat-icon "clear" at bounding box center [1441, 28] width 14 height 14
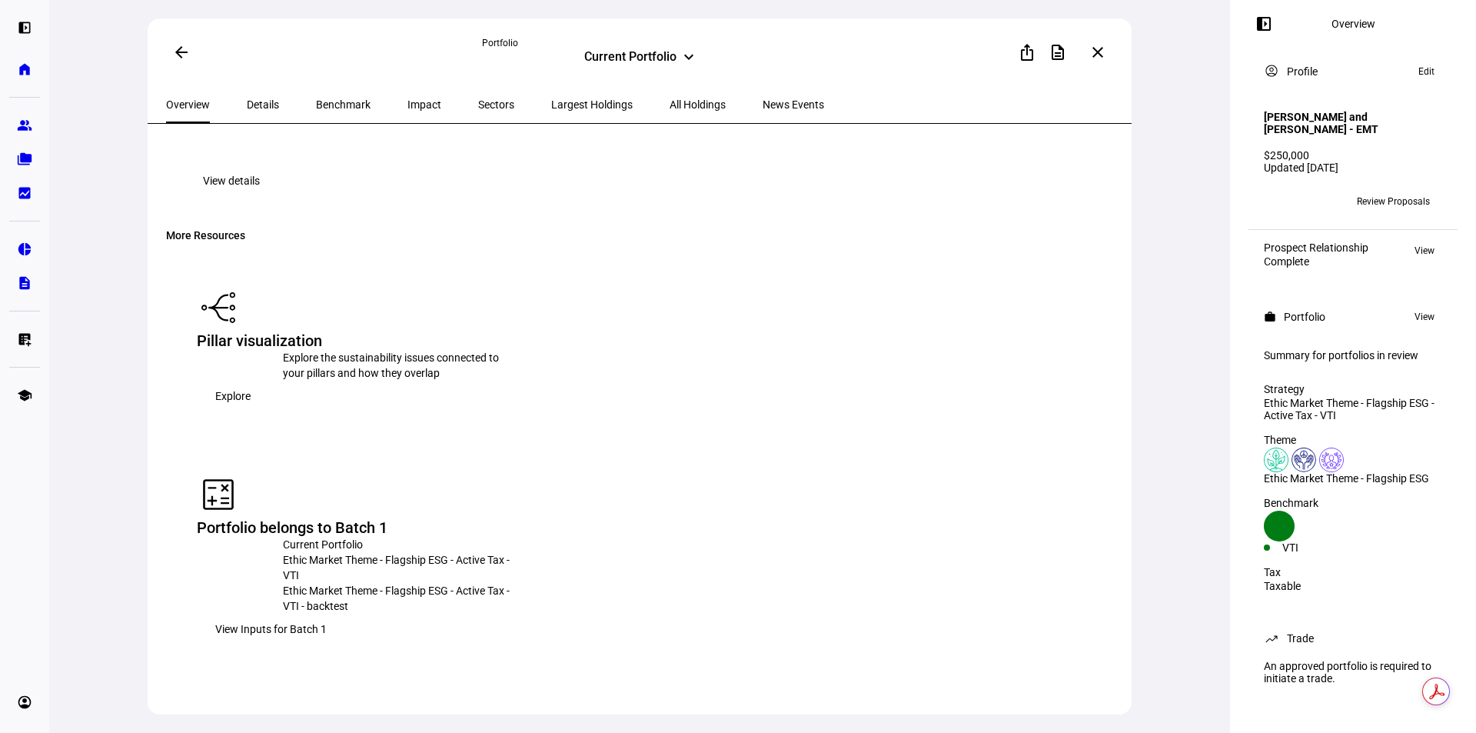
click at [261, 102] on span "Details" at bounding box center [263, 104] width 32 height 11
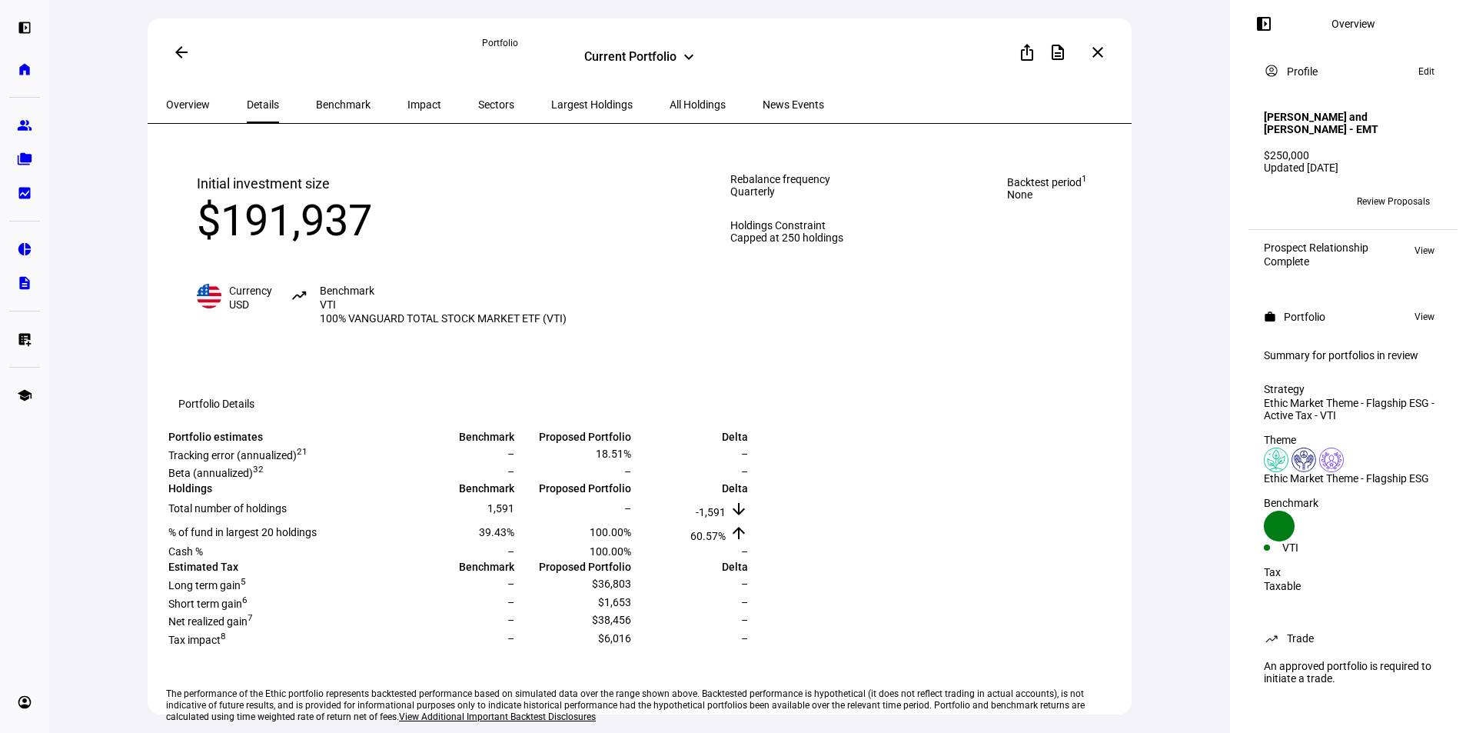
click at [176, 53] on mat-icon "arrow_back" at bounding box center [181, 52] width 18 height 18
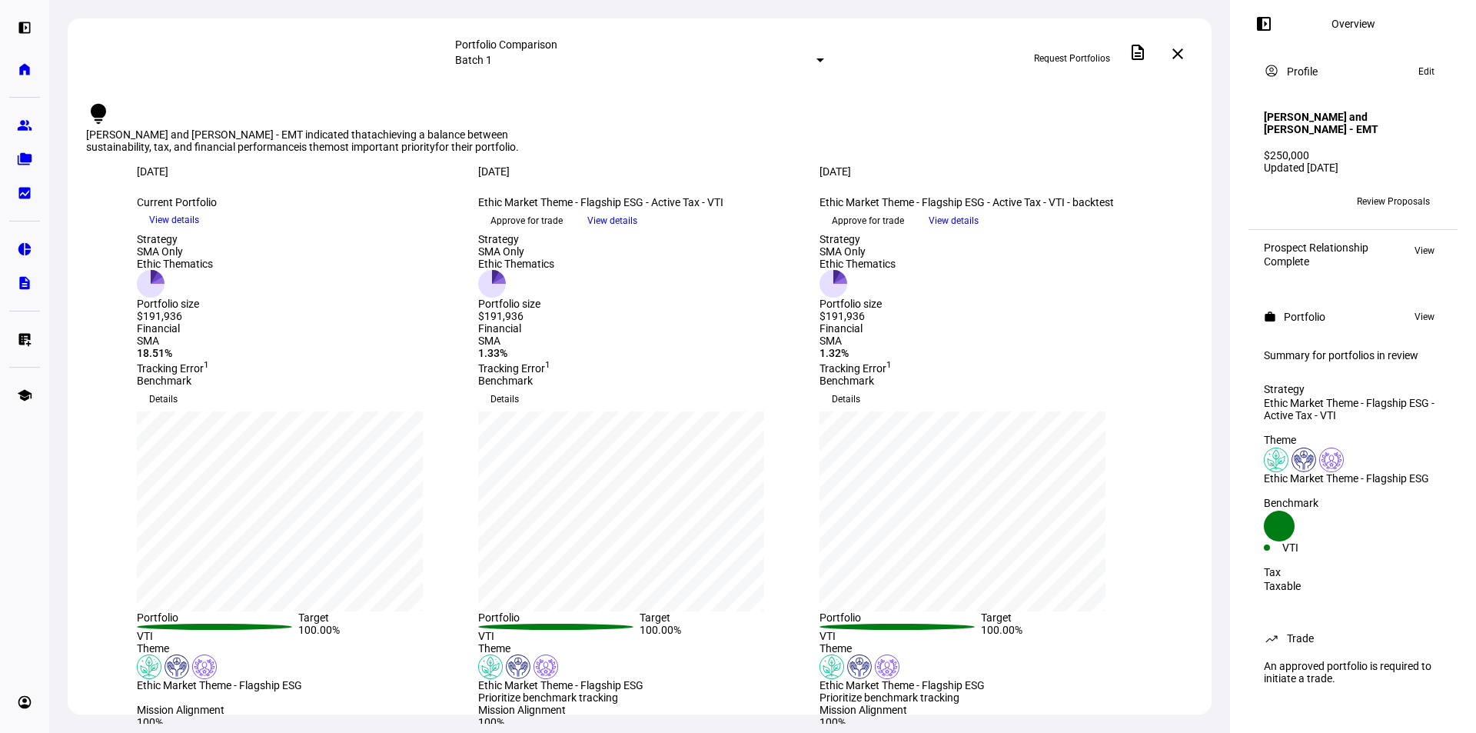
click at [979, 232] on span "View details" at bounding box center [954, 220] width 50 height 23
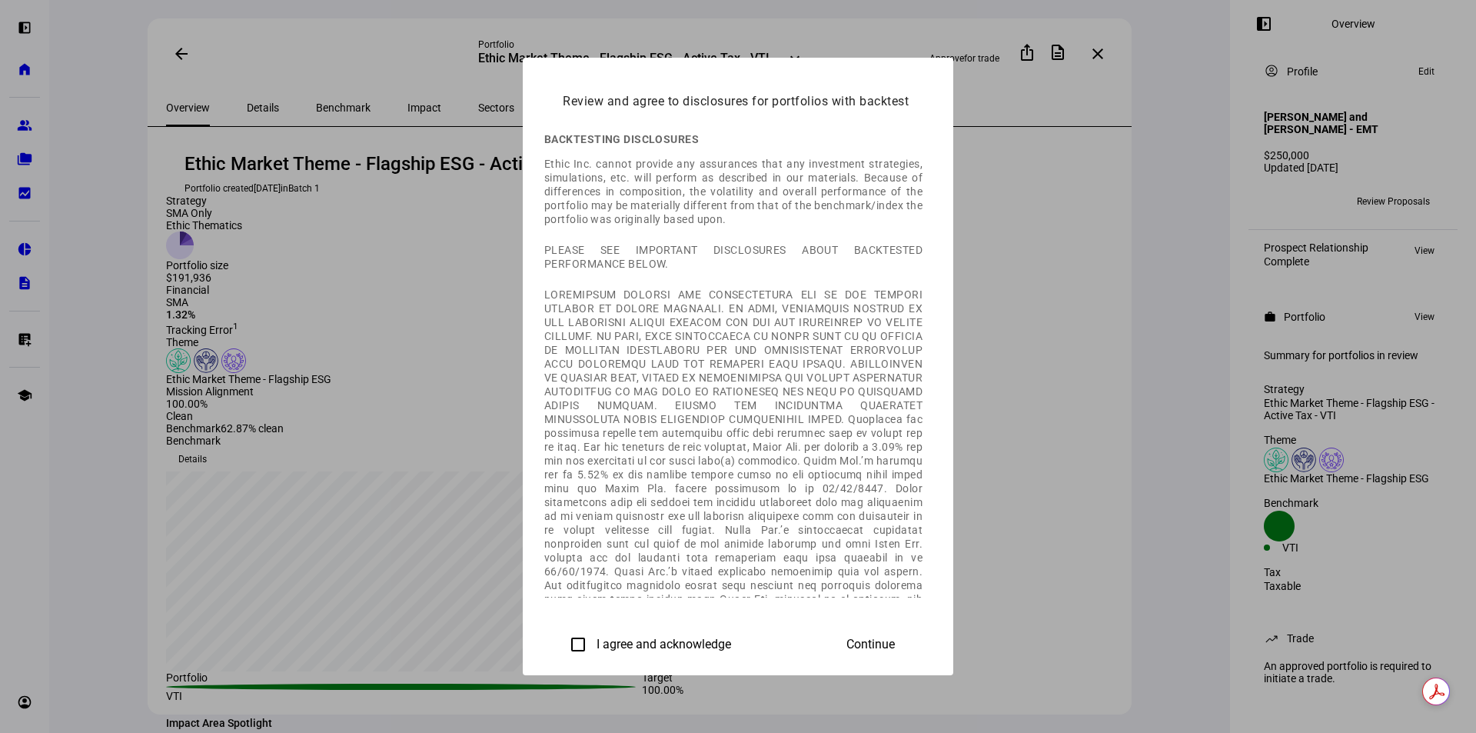
click at [563, 644] on input "I agree and acknowledge" at bounding box center [578, 644] width 31 height 31
checkbox input "true"
click at [895, 637] on span "Continue" at bounding box center [871, 644] width 48 height 14
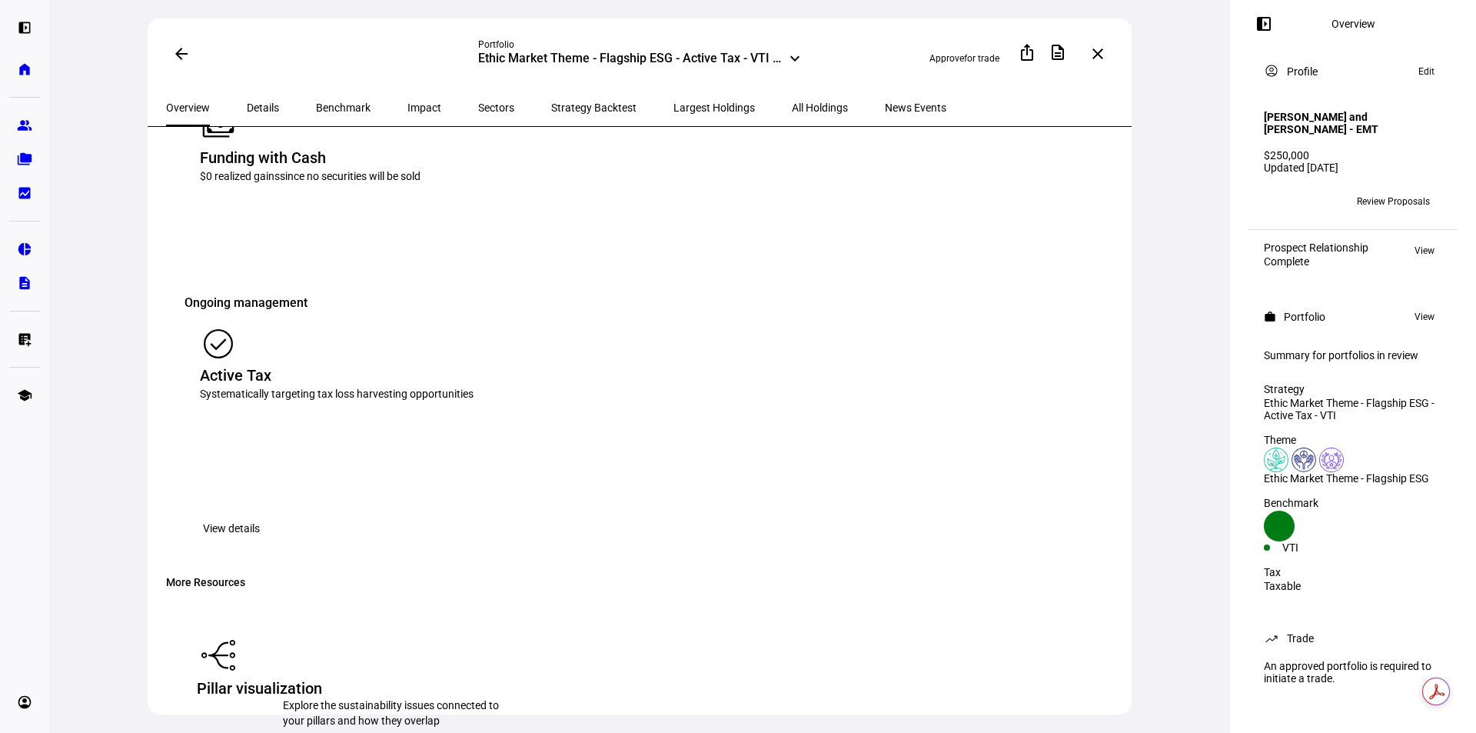
scroll to position [2460, 0]
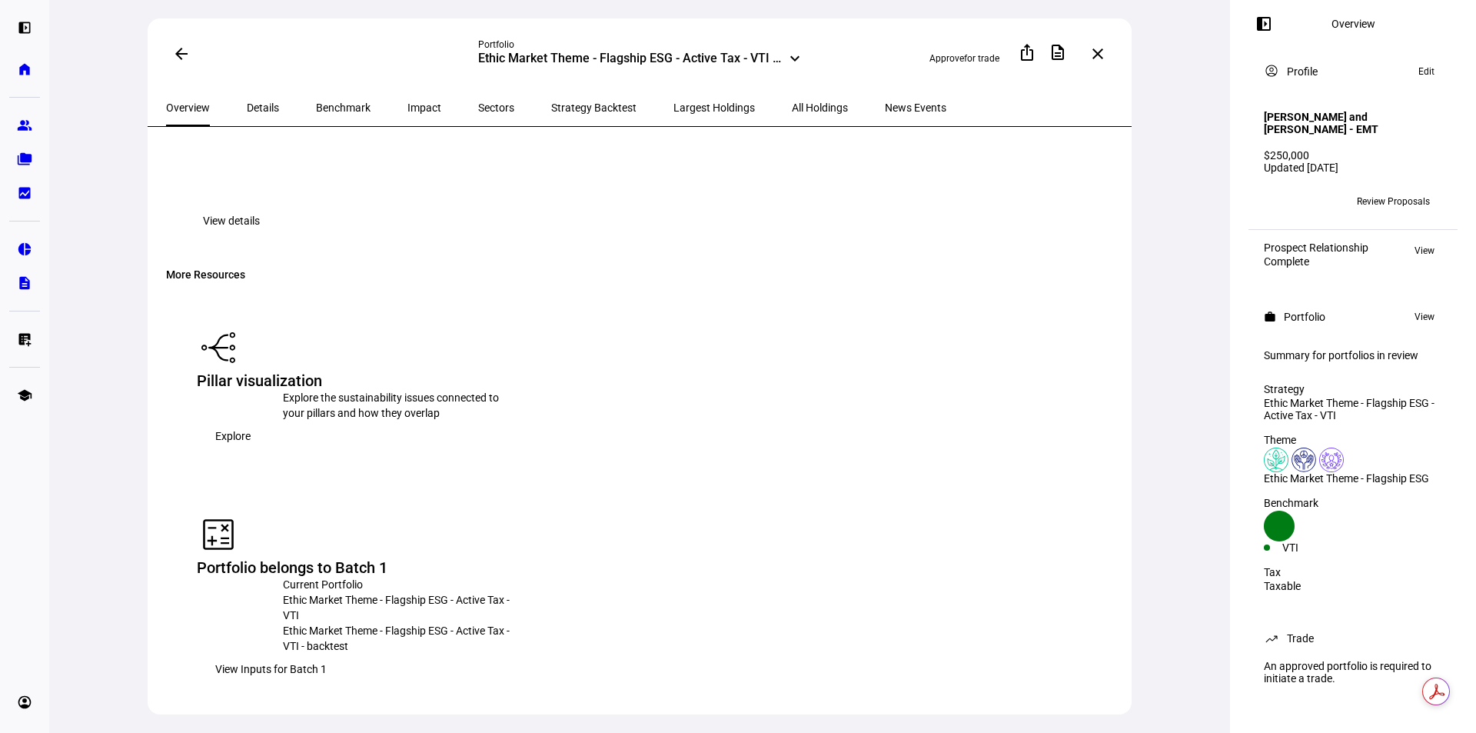
click at [327, 654] on span "View Inputs for Batch 1" at bounding box center [270, 669] width 111 height 31
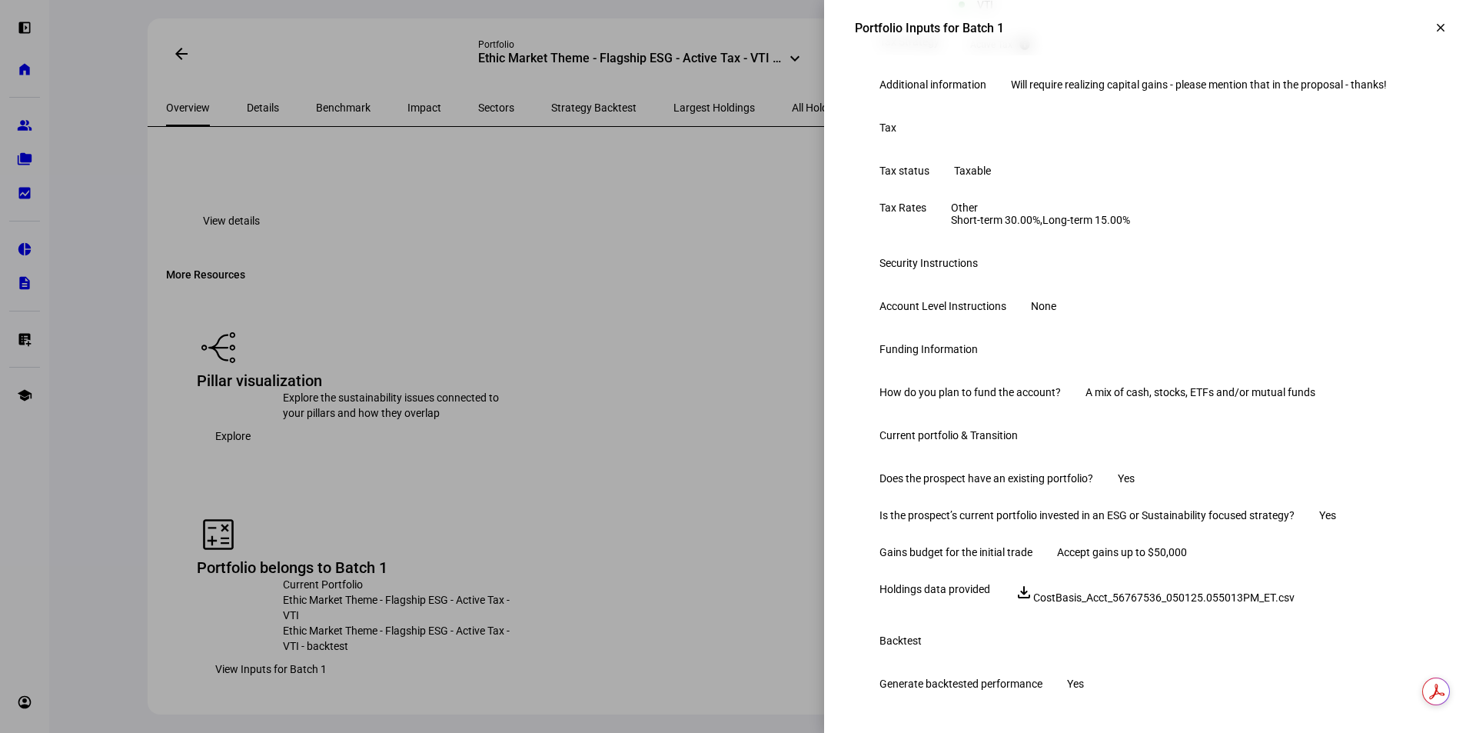
scroll to position [588, 0]
click at [1439, 23] on span at bounding box center [1440, 27] width 37 height 37
click at [1439, 23] on eth-side-overlay-header "Portfolio Inputs for Batch 1 clear" at bounding box center [1150, 27] width 652 height 55
